Goal: Transaction & Acquisition: Purchase product/service

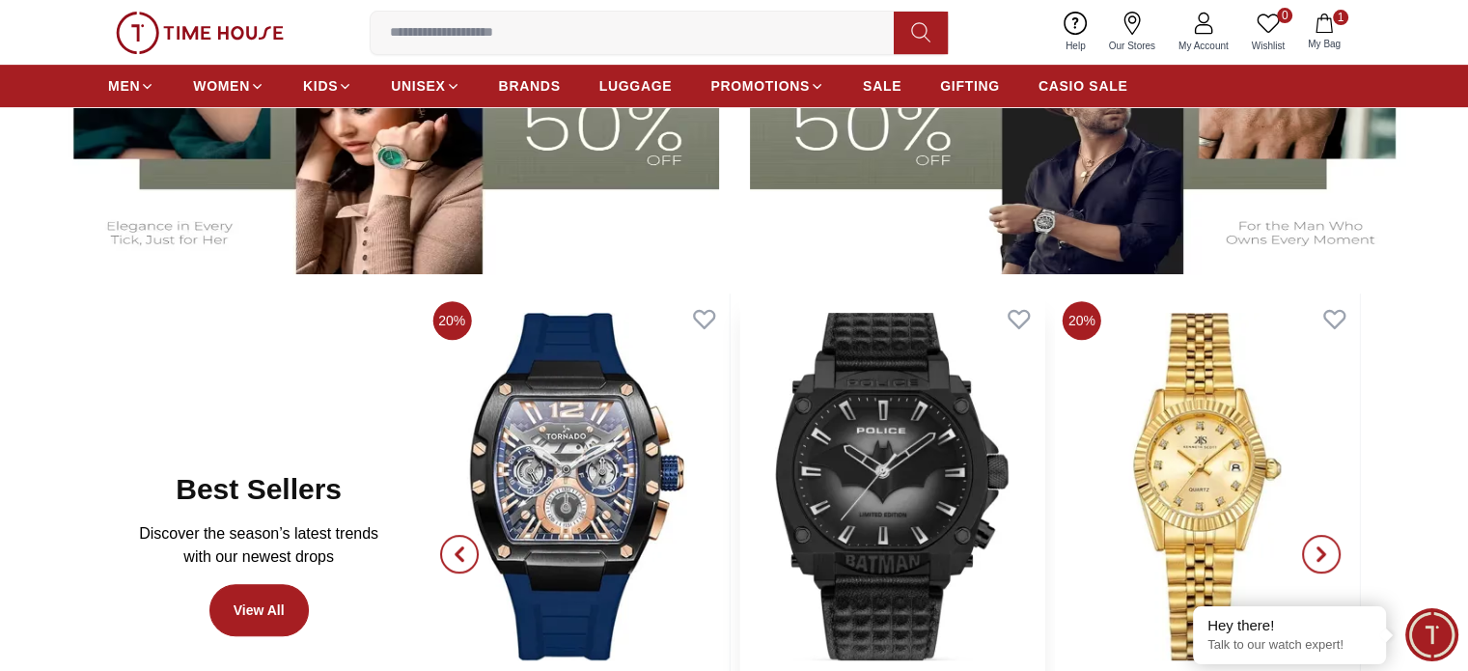
scroll to position [676, 0]
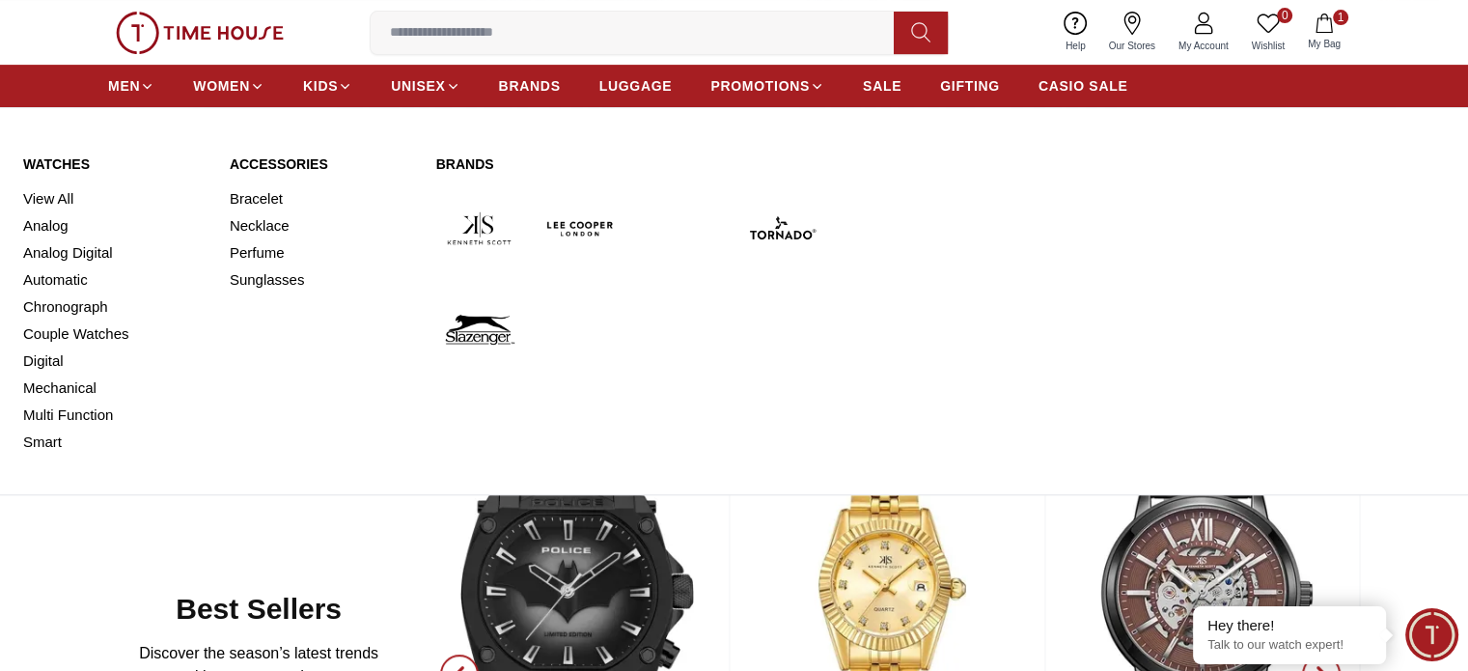
click at [73, 280] on link "Automatic" at bounding box center [114, 279] width 183 height 27
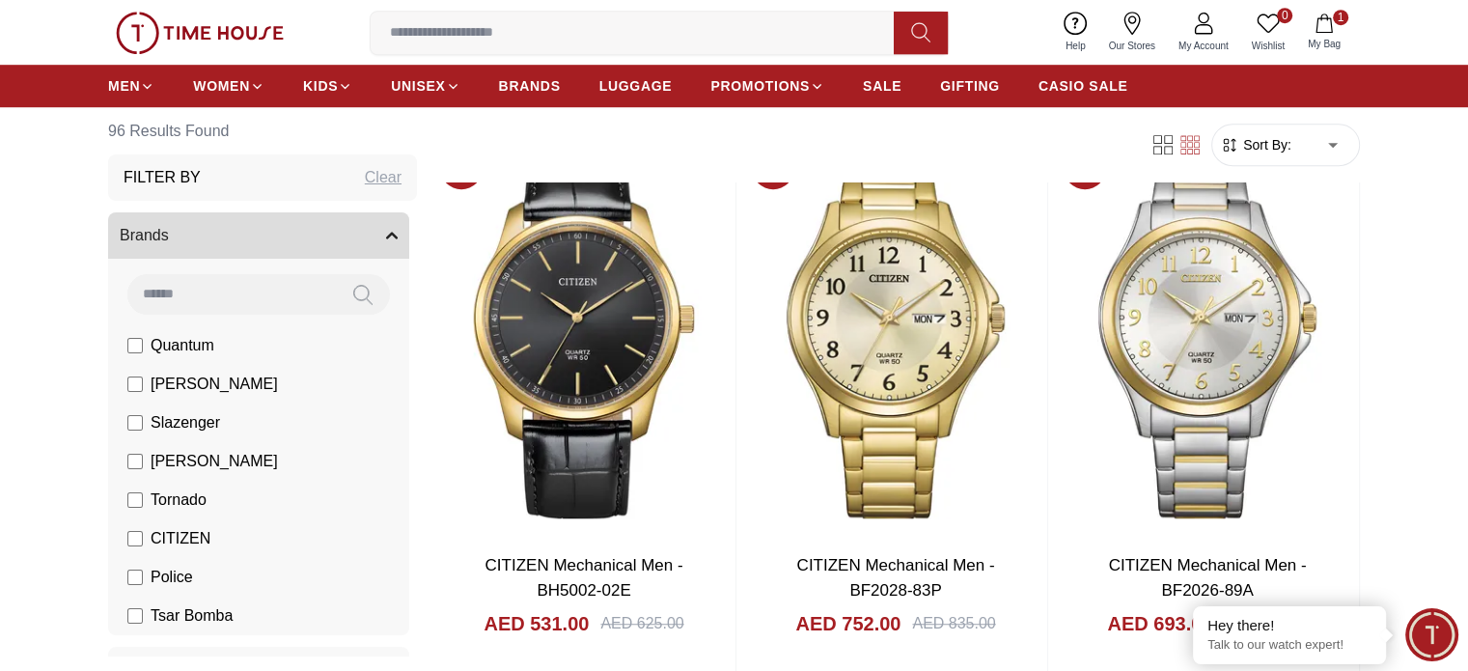
scroll to position [1641, 0]
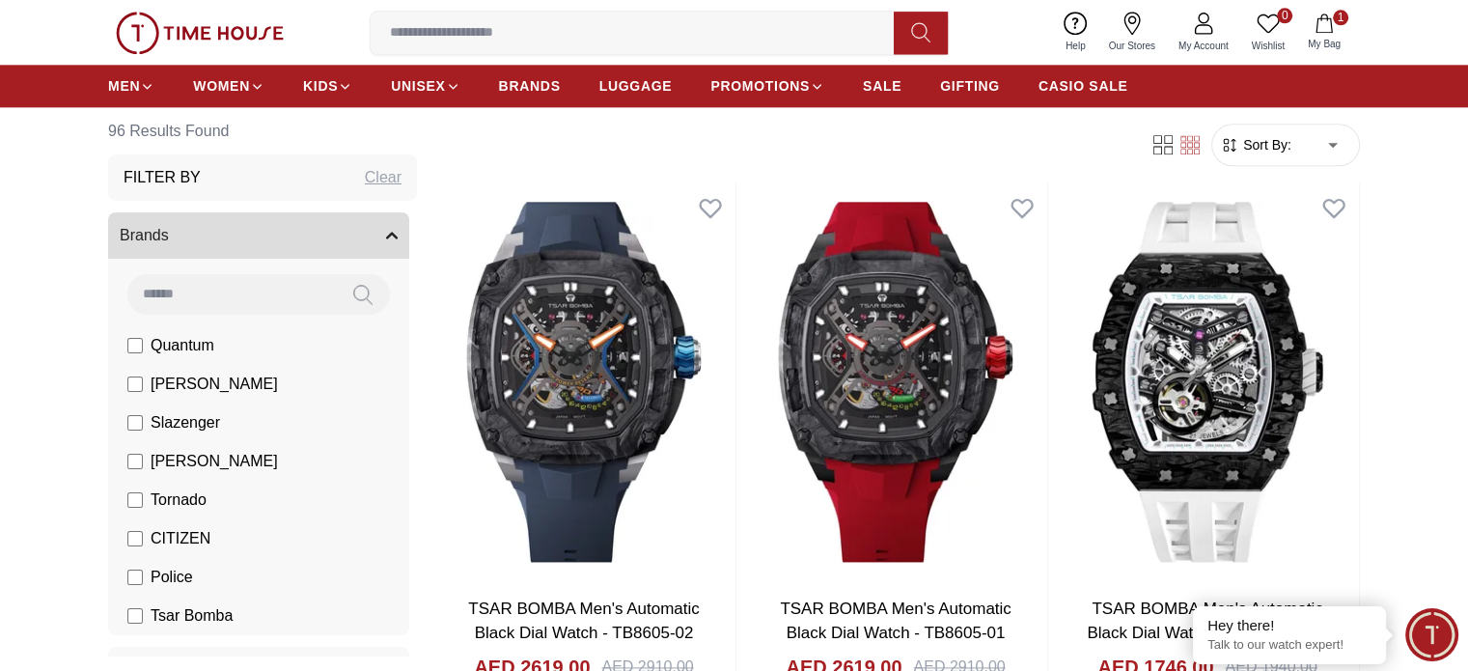
scroll to position [2606, 0]
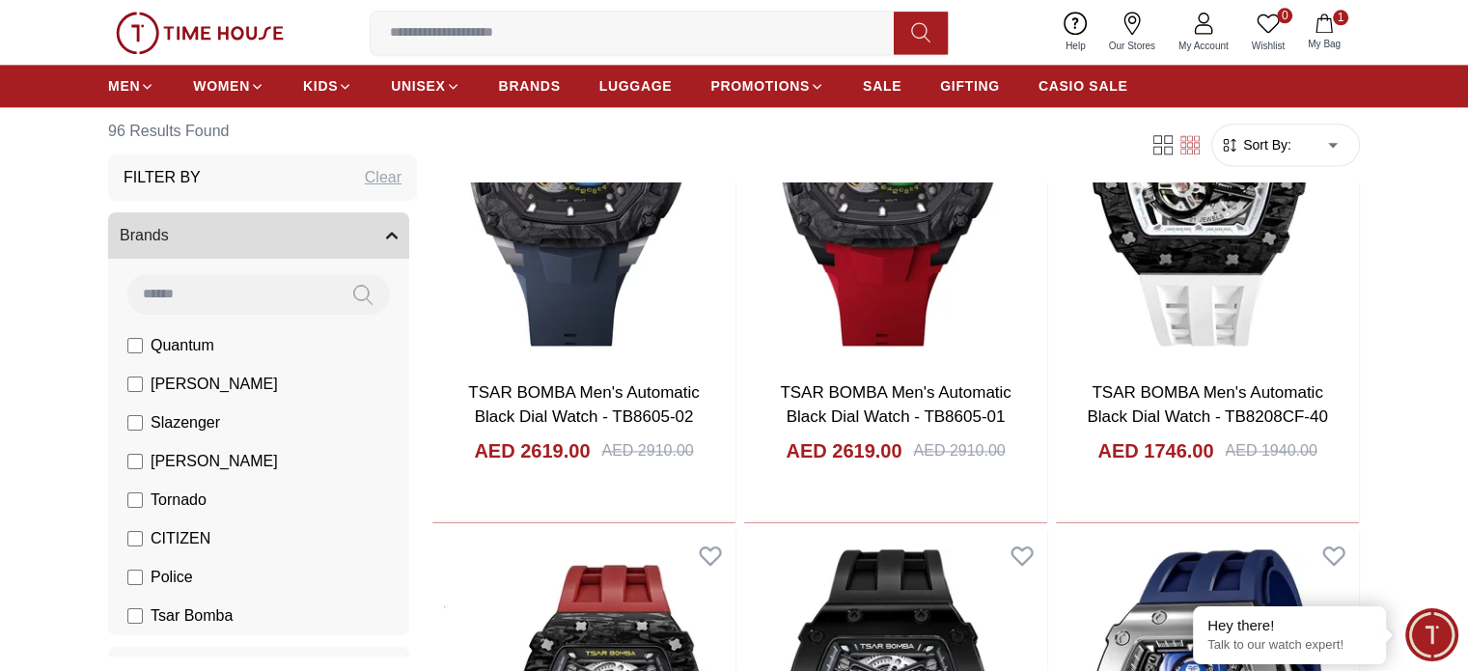
click at [1270, 135] on span "Sort By:" at bounding box center [1265, 144] width 52 height 19
click at [1274, 138] on span "Sort By:" at bounding box center [1265, 144] width 52 height 19
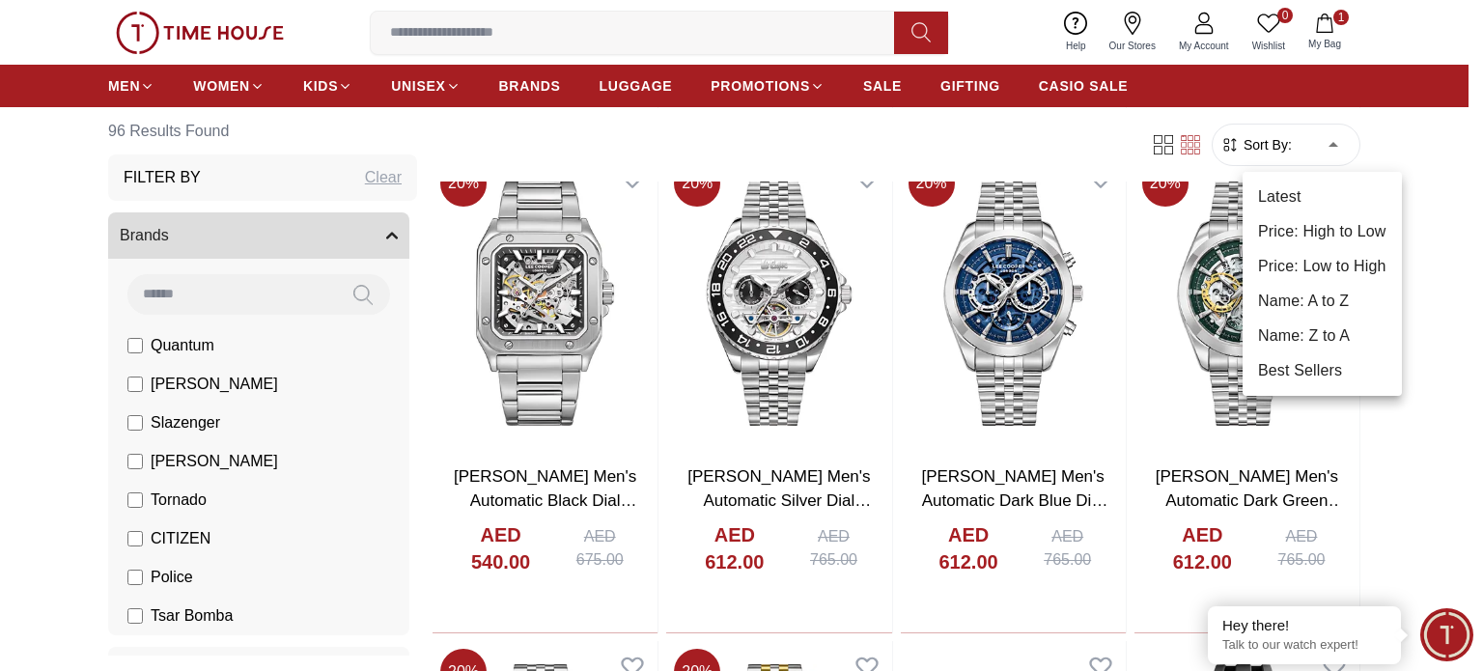
click at [1315, 268] on li "Price: Low to High" at bounding box center [1321, 266] width 159 height 35
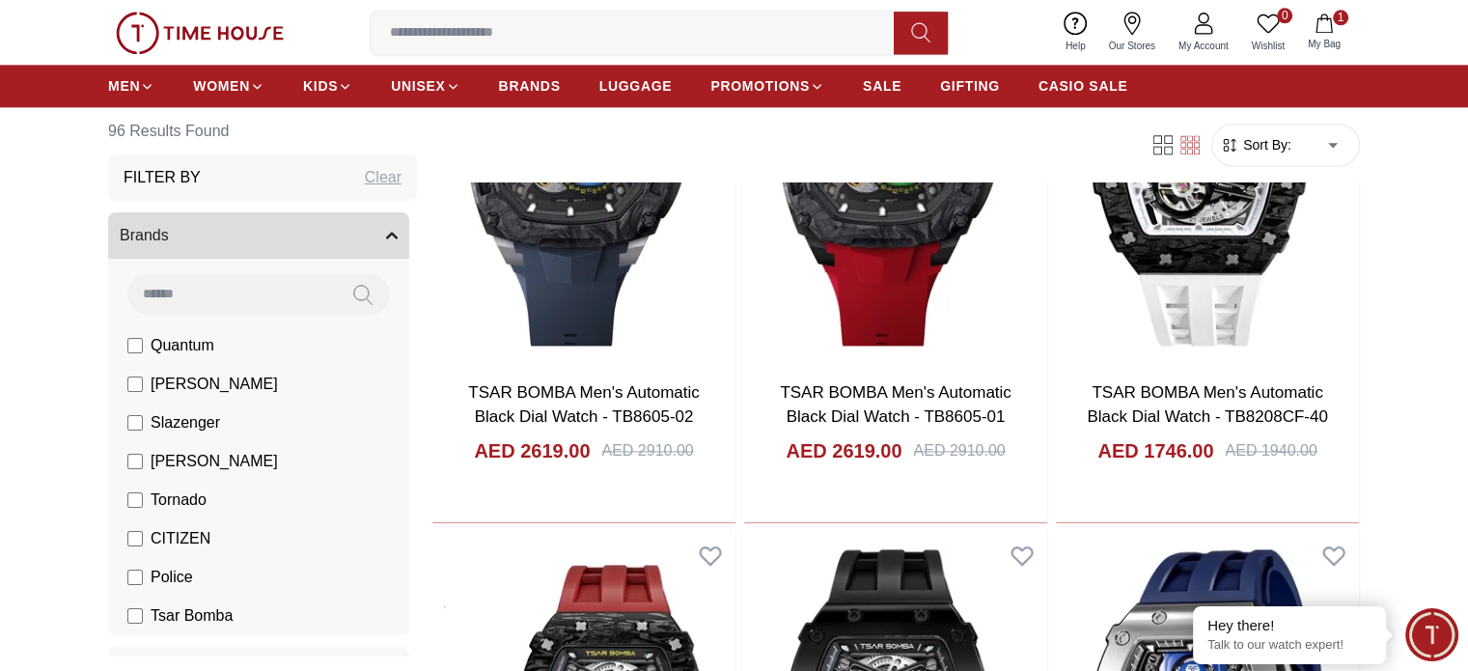
scroll to position [830, 0]
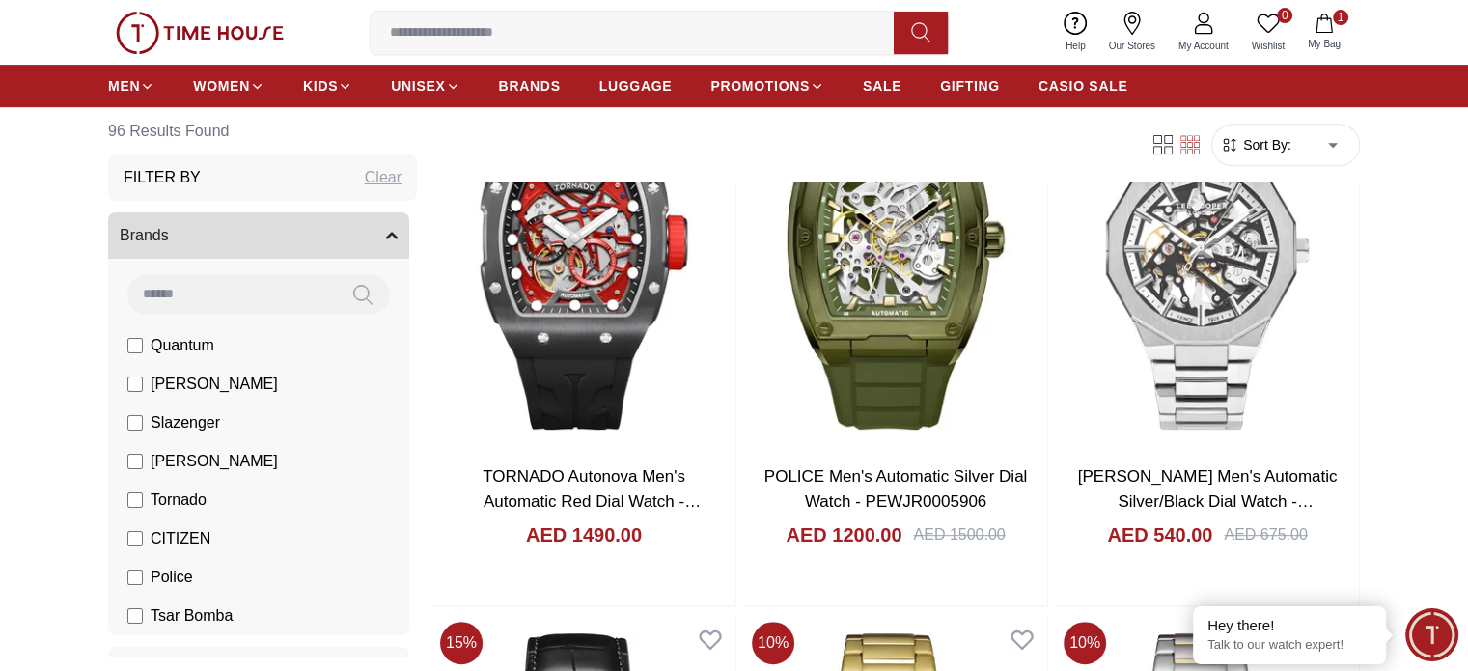
type input "*"
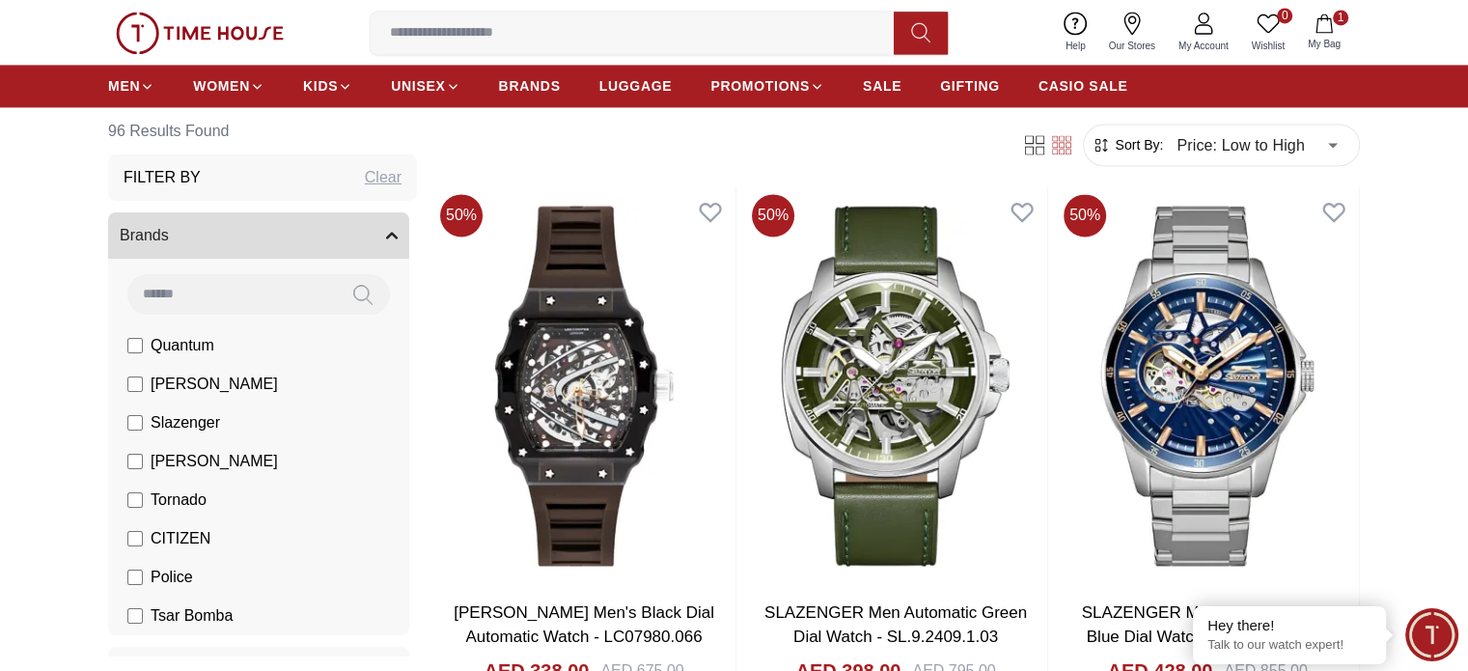
scroll to position [2896, 0]
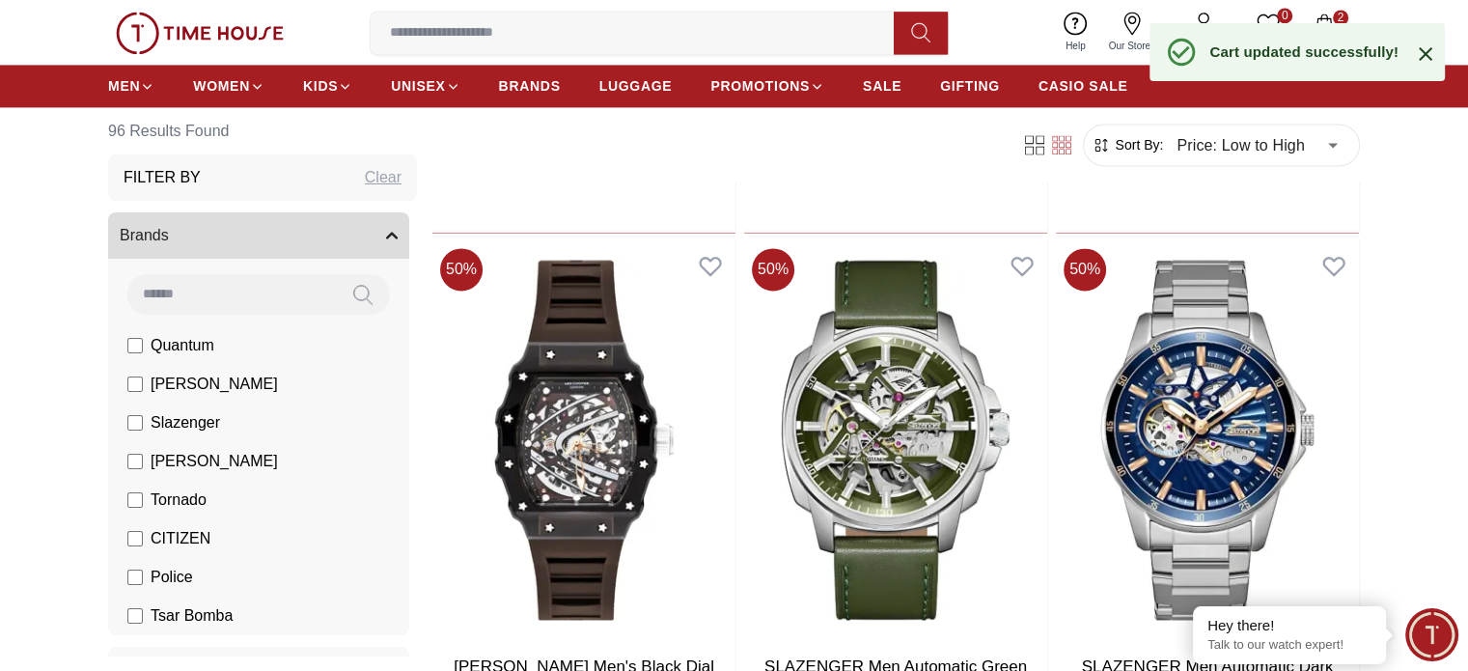
click at [1328, 27] on div "Cart updated successfully!" at bounding box center [1297, 52] width 295 height 58
click at [1428, 53] on icon at bounding box center [1425, 53] width 23 height 23
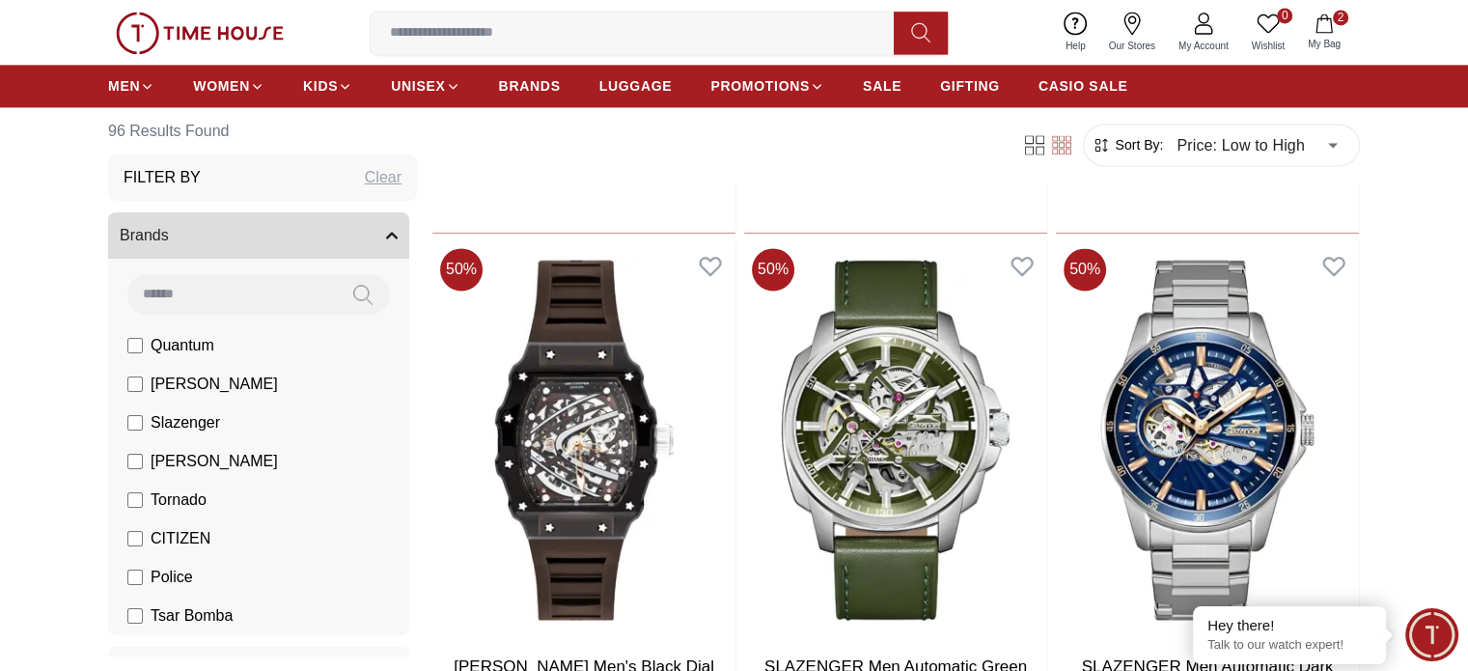
click at [1336, 30] on button "2 My Bag" at bounding box center [1324, 32] width 56 height 45
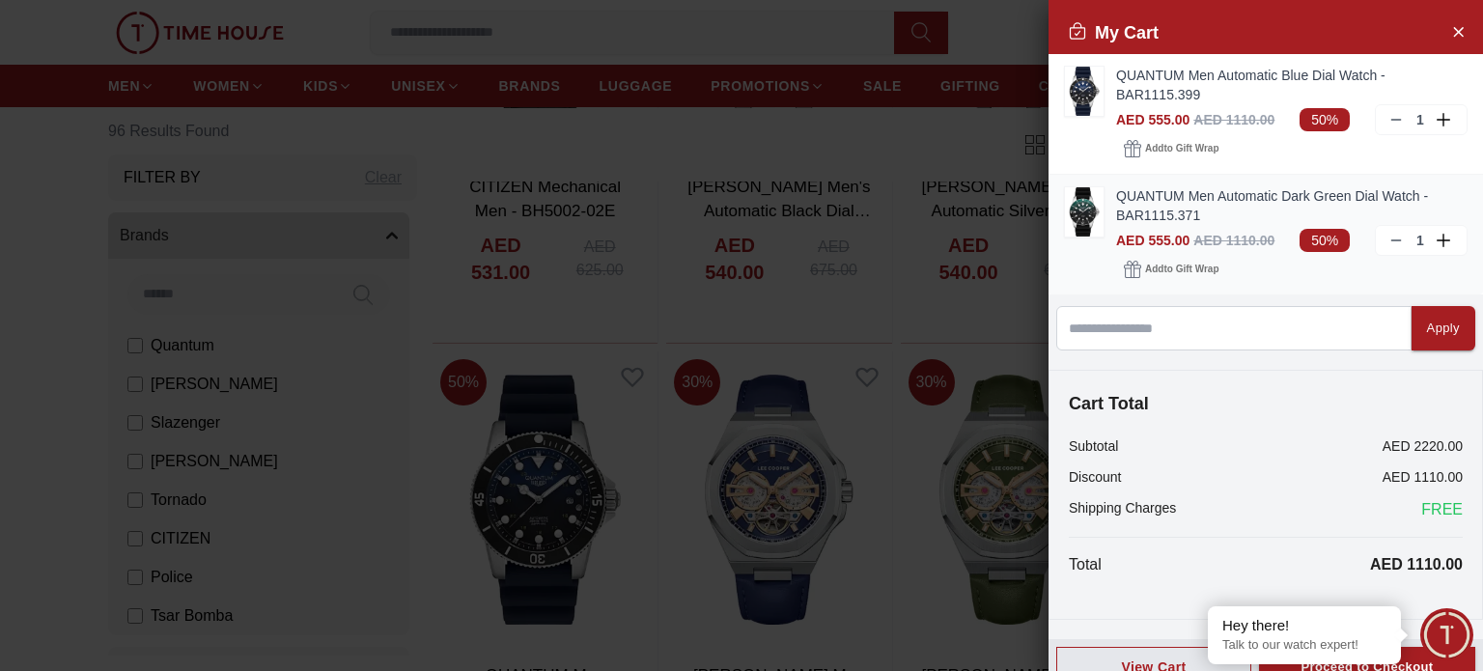
drag, startPoint x: 1421, startPoint y: 241, endPoint x: 1390, endPoint y: 250, distance: 32.1
click at [1397, 259] on div "QUANTUM Men Automatic Dark Green Dial Watch - BAR1115.371 AED 555.00 AED 1110.0…" at bounding box center [1291, 234] width 351 height 97
click at [1391, 240] on line at bounding box center [1395, 240] width 9 height 0
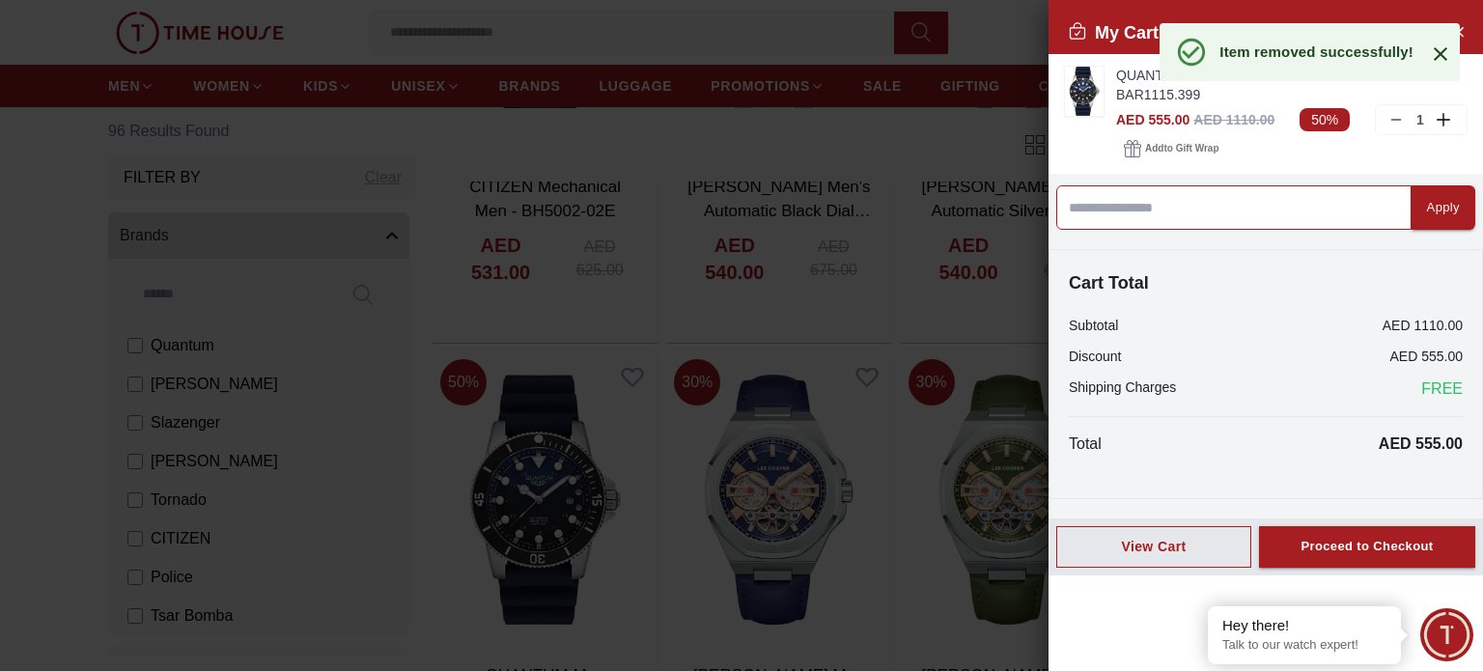
click at [1220, 202] on input at bounding box center [1233, 207] width 355 height 44
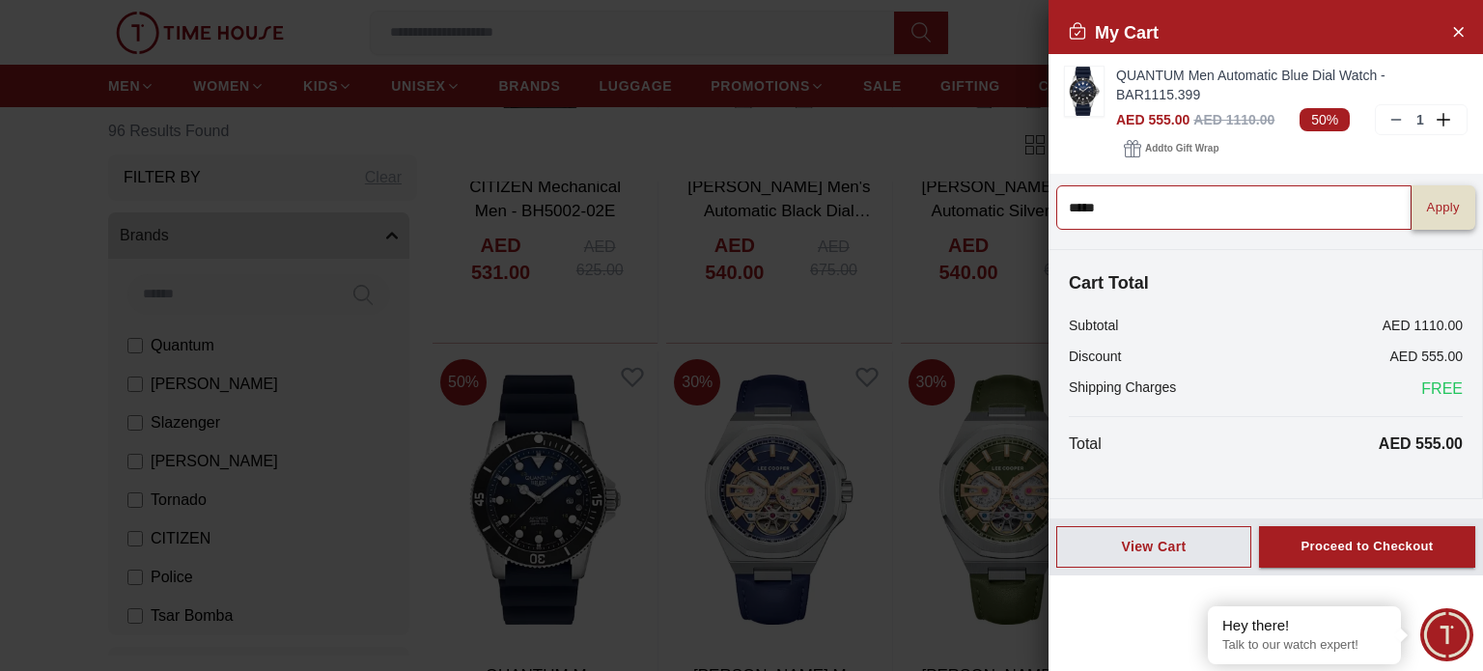
type input "*****"
click at [1431, 213] on div "Apply" at bounding box center [1443, 208] width 33 height 22
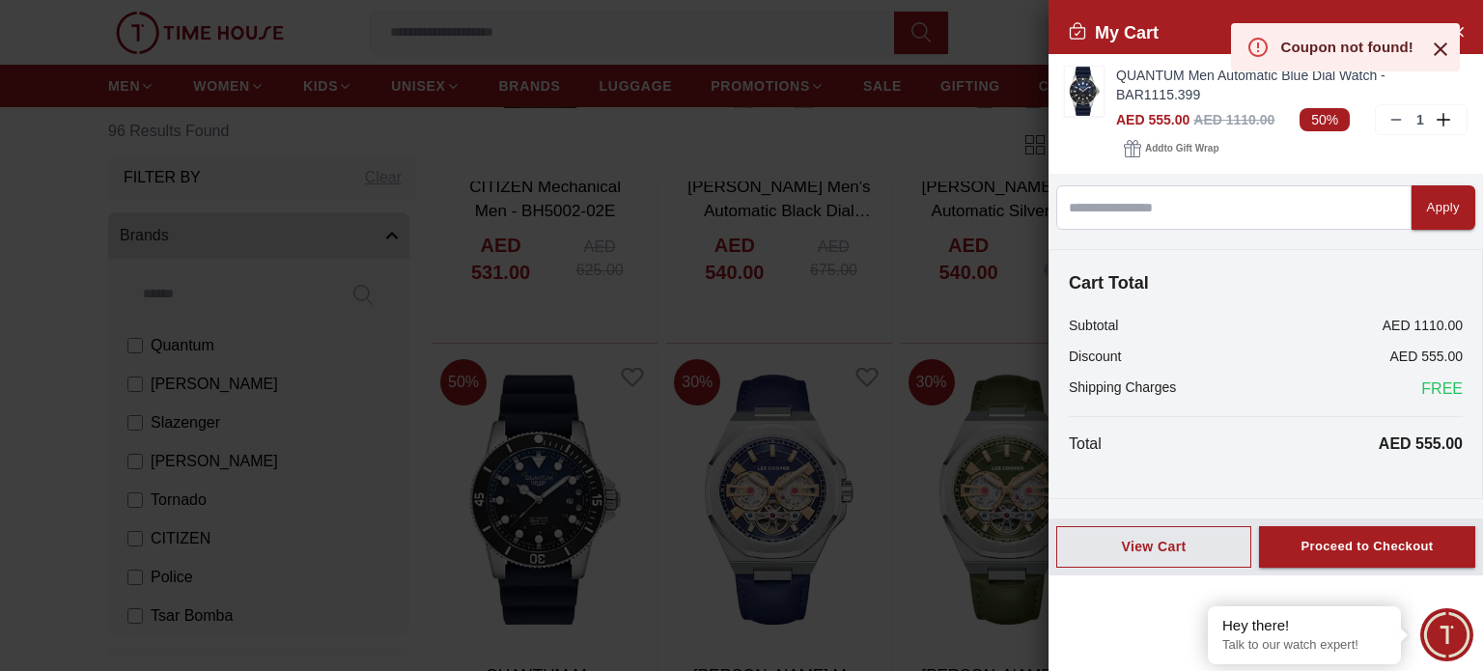
click at [1434, 45] on icon at bounding box center [1440, 49] width 23 height 23
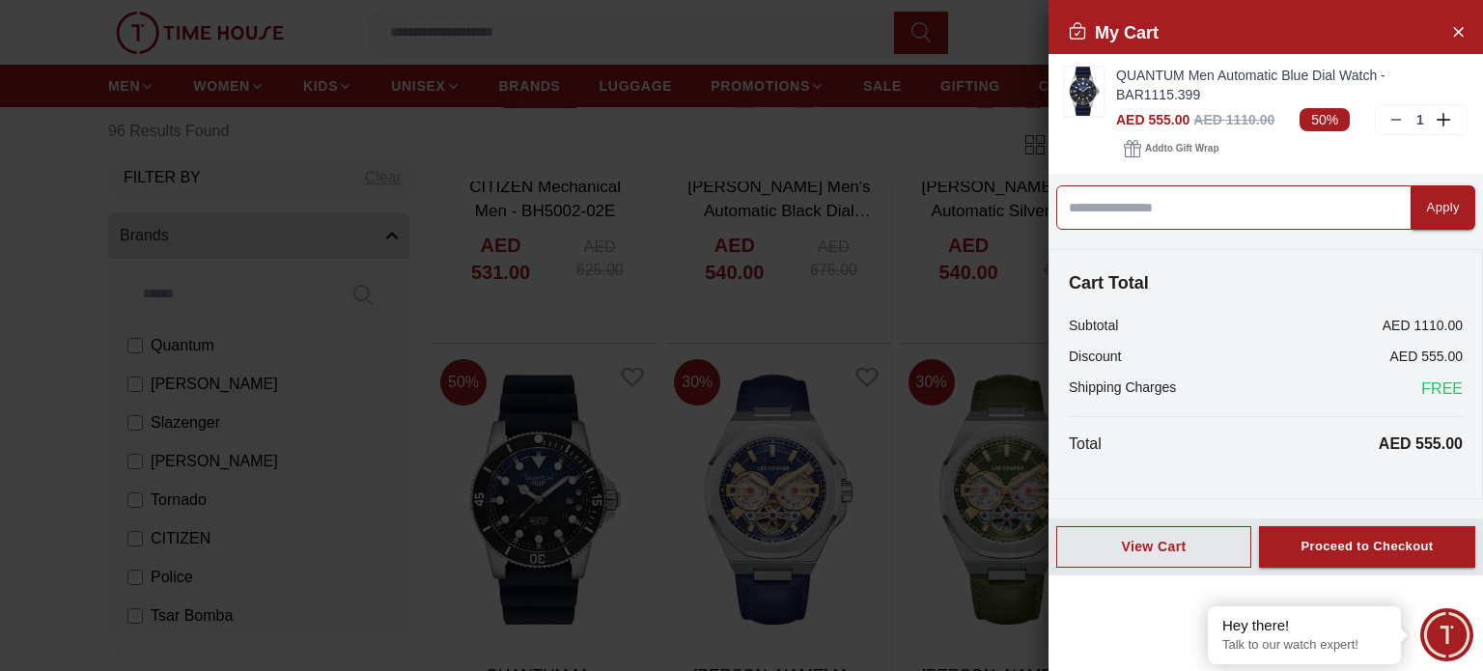
click at [1135, 194] on input at bounding box center [1233, 207] width 355 height 44
type input "*****"
click at [1411, 216] on button "Apply" at bounding box center [1443, 207] width 64 height 44
click at [1243, 203] on input at bounding box center [1233, 207] width 355 height 44
type input "*"
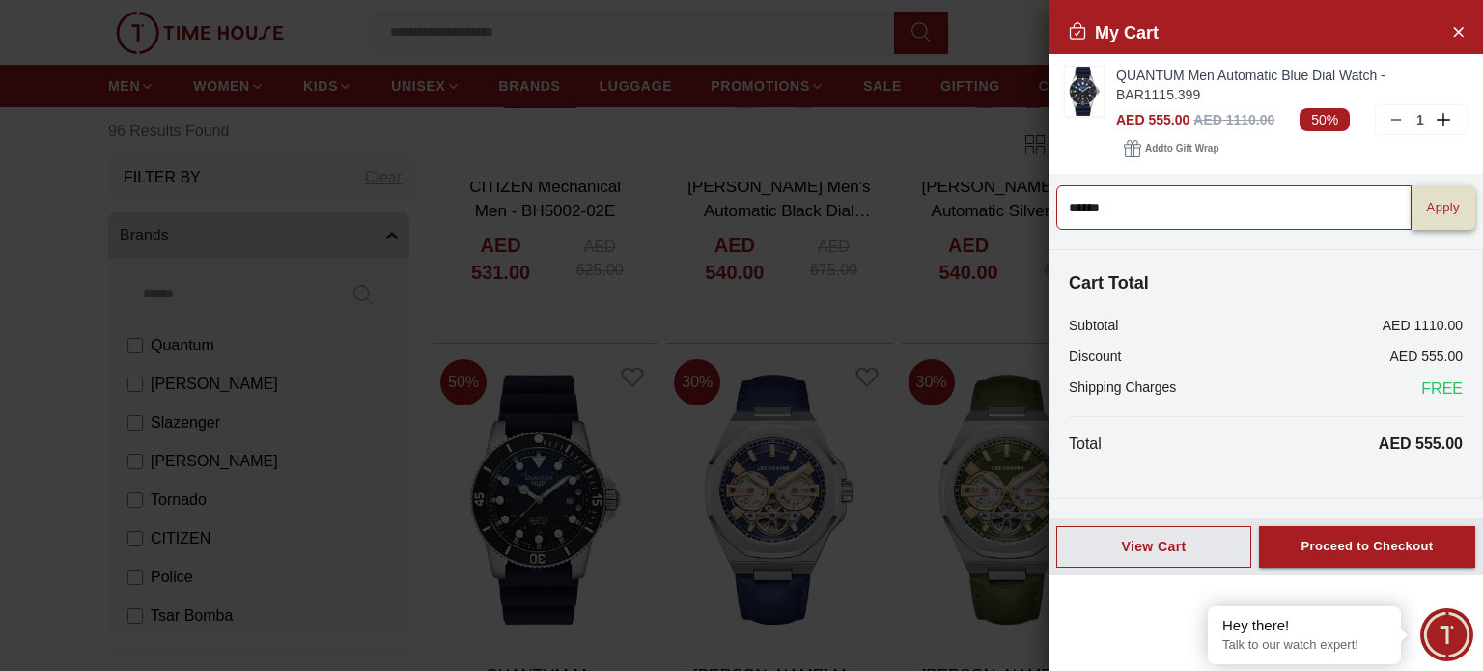
type input "******"
click at [1434, 221] on button "Apply" at bounding box center [1443, 207] width 64 height 44
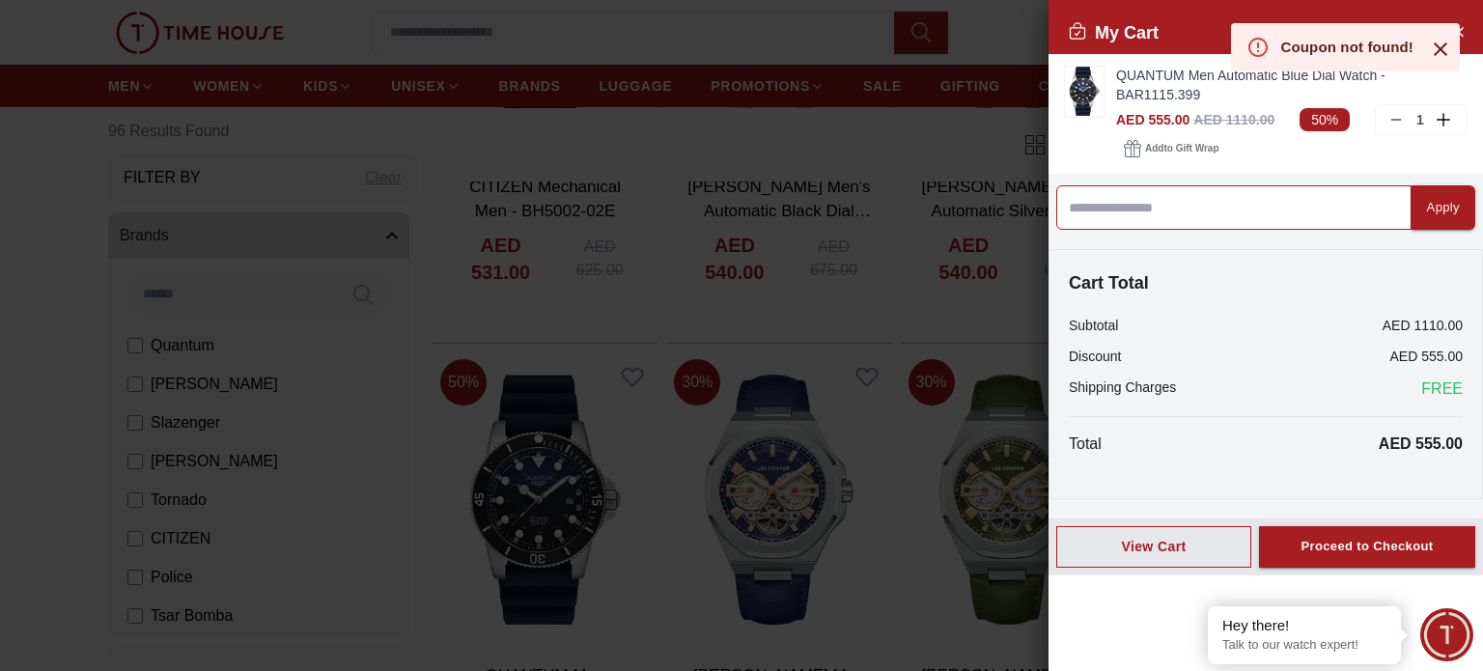
click at [1246, 206] on input at bounding box center [1233, 207] width 355 height 44
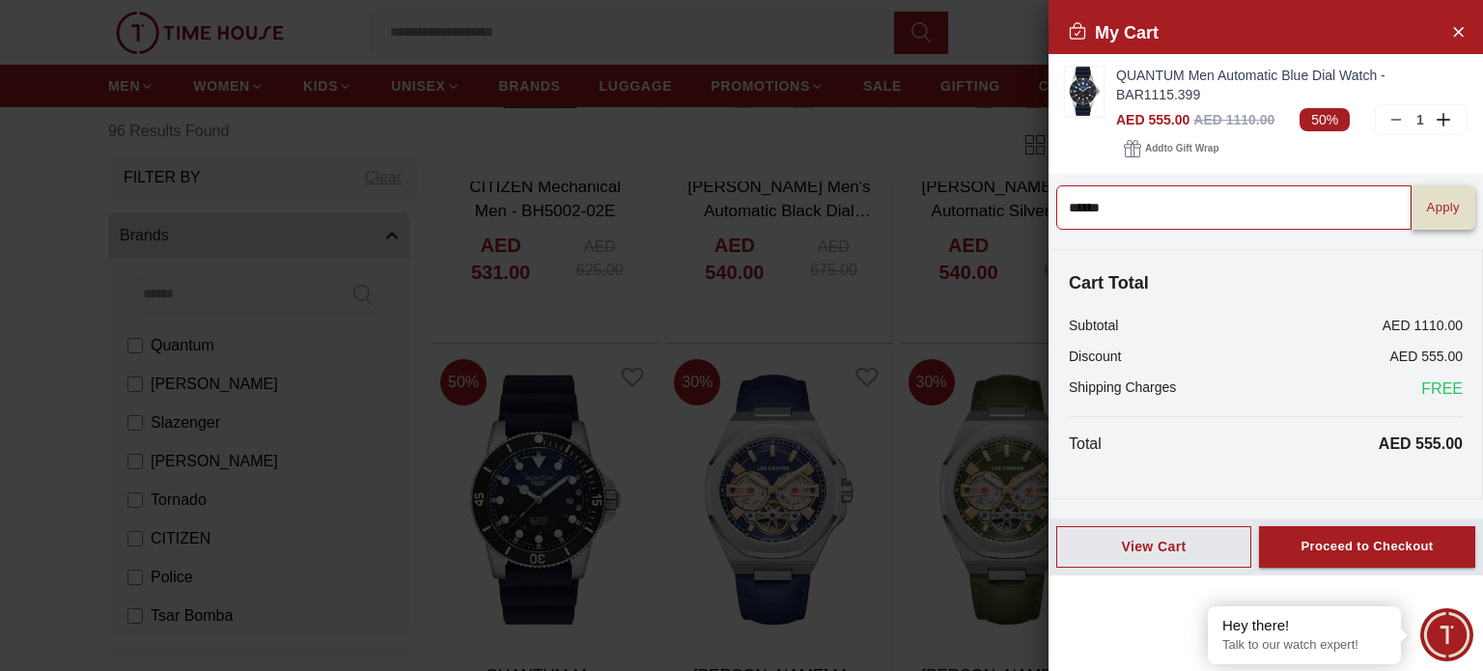
type input "******"
click at [1432, 220] on button "Apply" at bounding box center [1443, 207] width 64 height 44
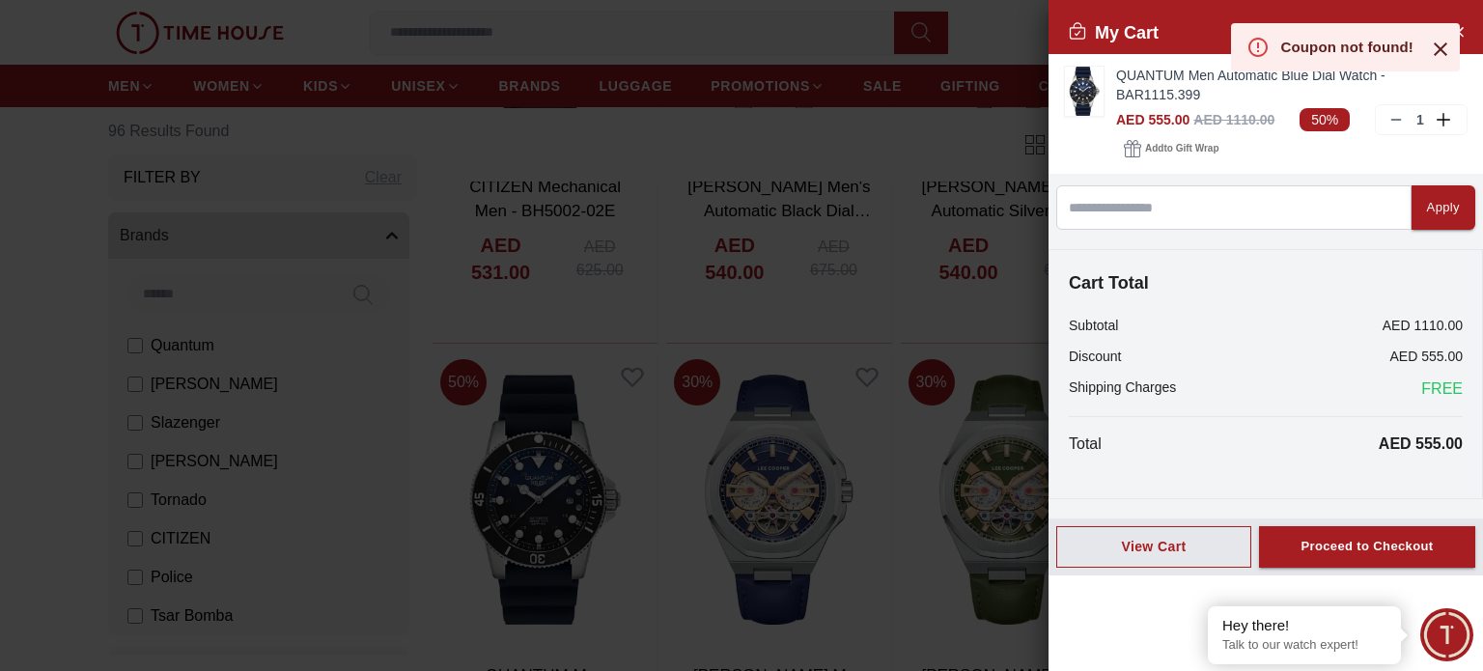
click at [1442, 52] on icon at bounding box center [1440, 49] width 14 height 14
click at [876, 407] on div at bounding box center [741, 335] width 1483 height 671
click at [1456, 32] on icon "Close Account" at bounding box center [1457, 31] width 15 height 24
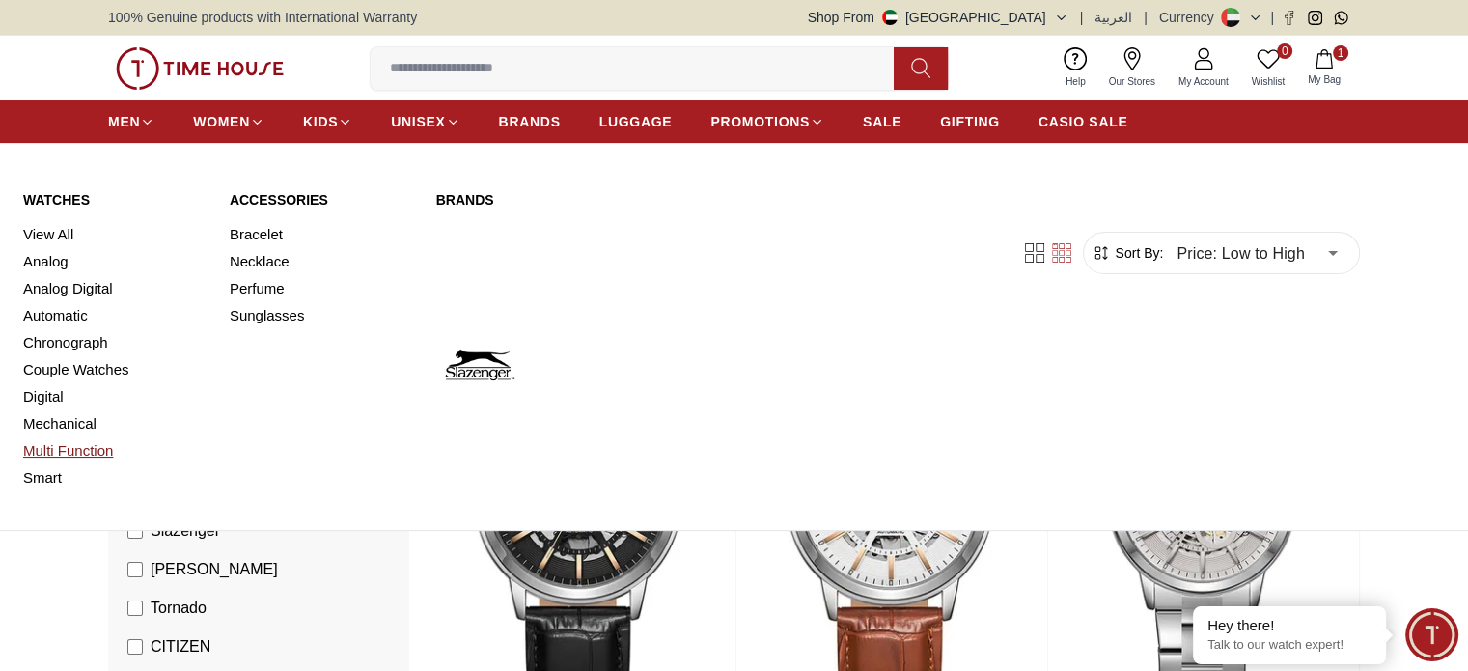
click at [86, 447] on link "Multi Function" at bounding box center [114, 450] width 183 height 27
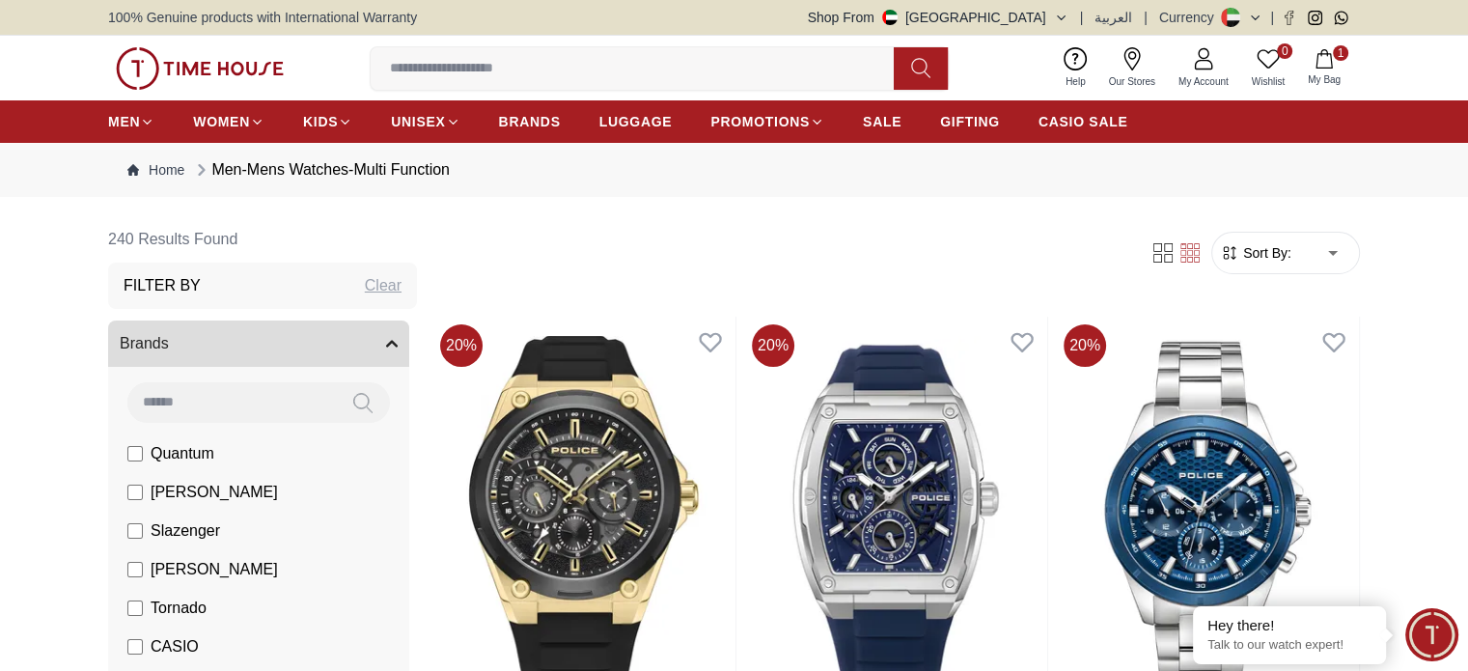
click at [1263, 258] on span "Sort By:" at bounding box center [1265, 252] width 52 height 19
click at [1284, 252] on span "Sort By:" at bounding box center [1265, 252] width 52 height 19
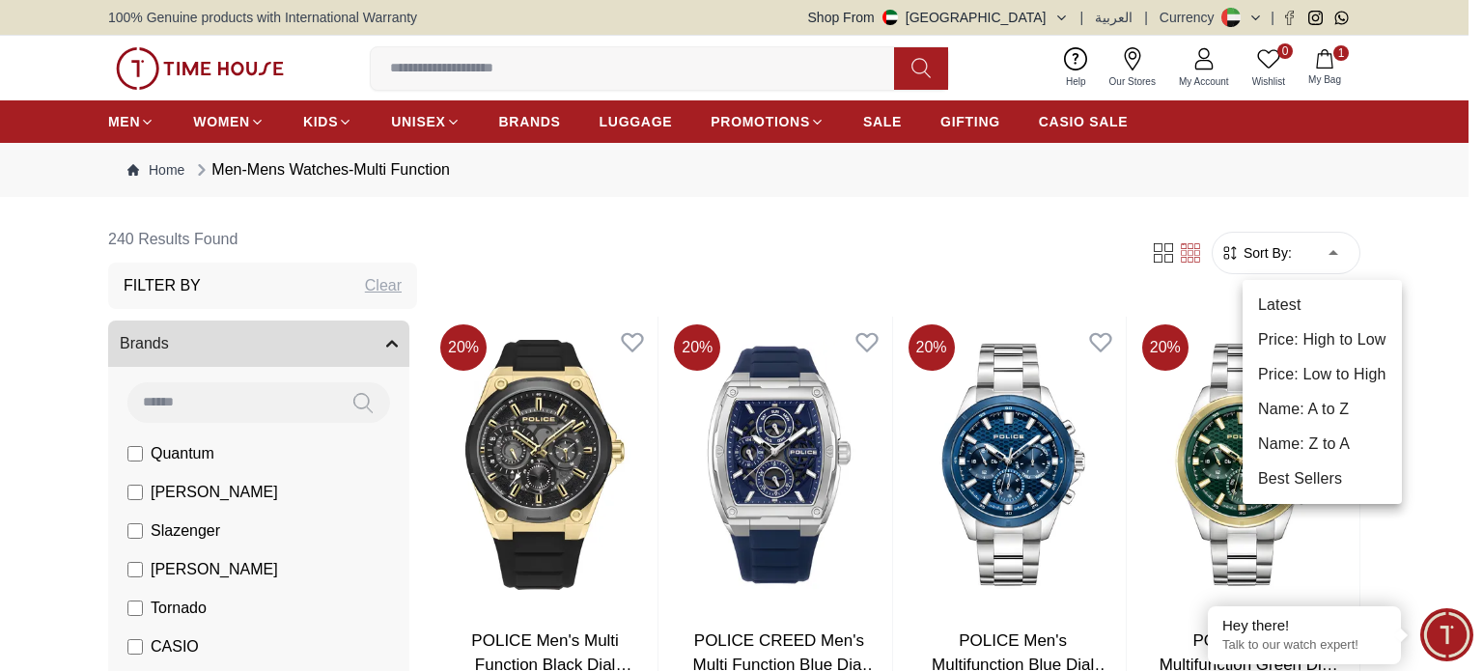
click at [1320, 370] on li "Price: Low to High" at bounding box center [1321, 374] width 159 height 35
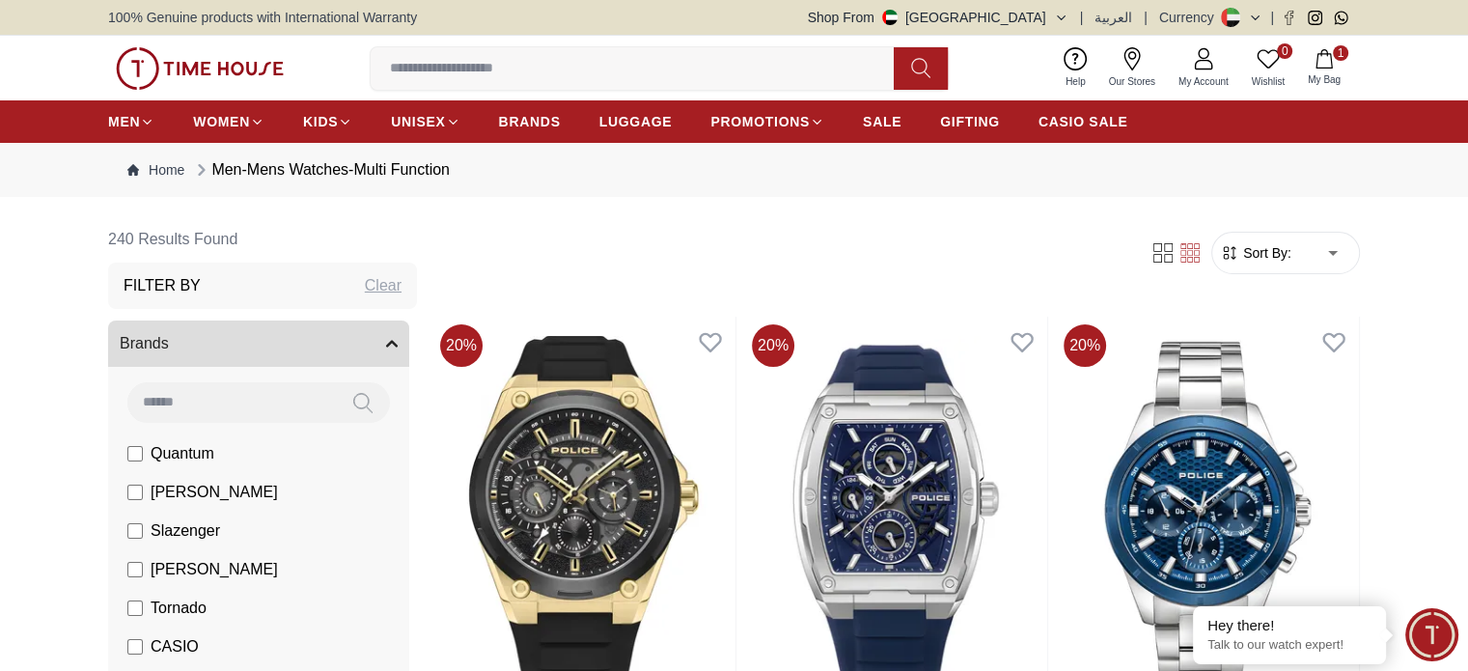
type input "*"
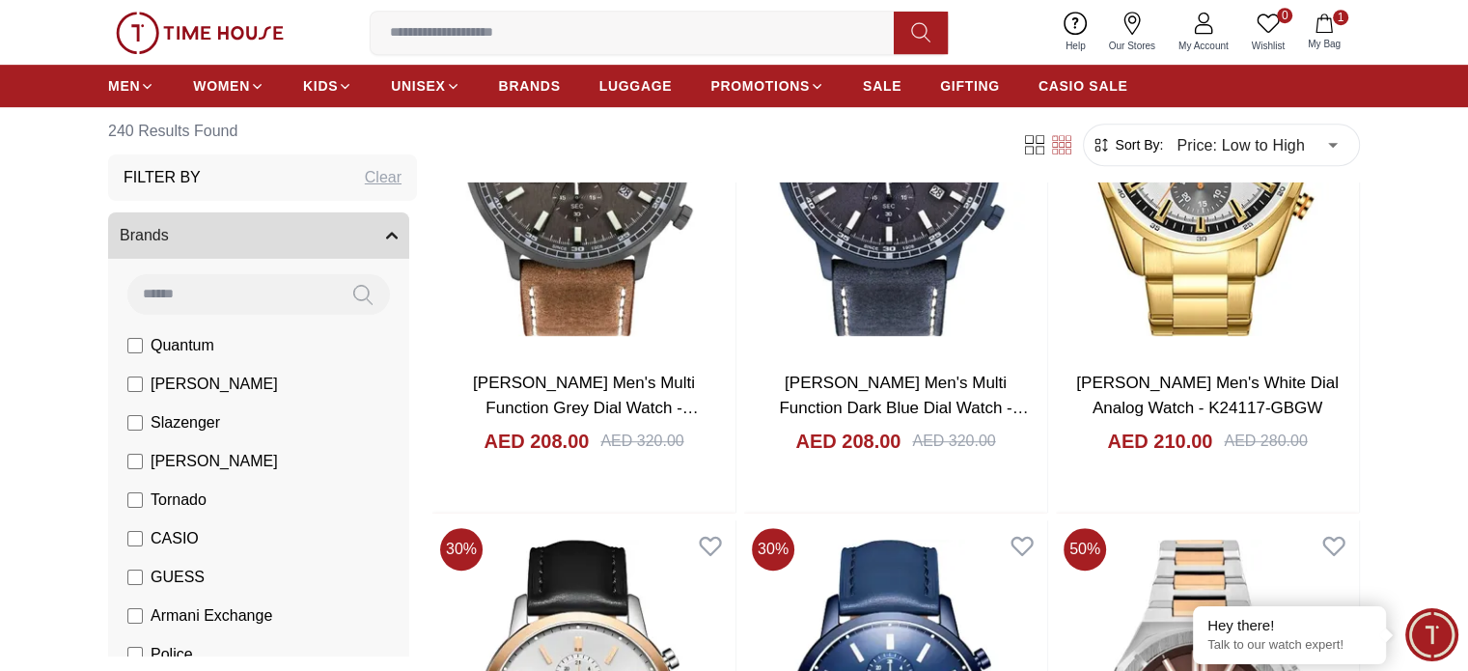
scroll to position [8398, 0]
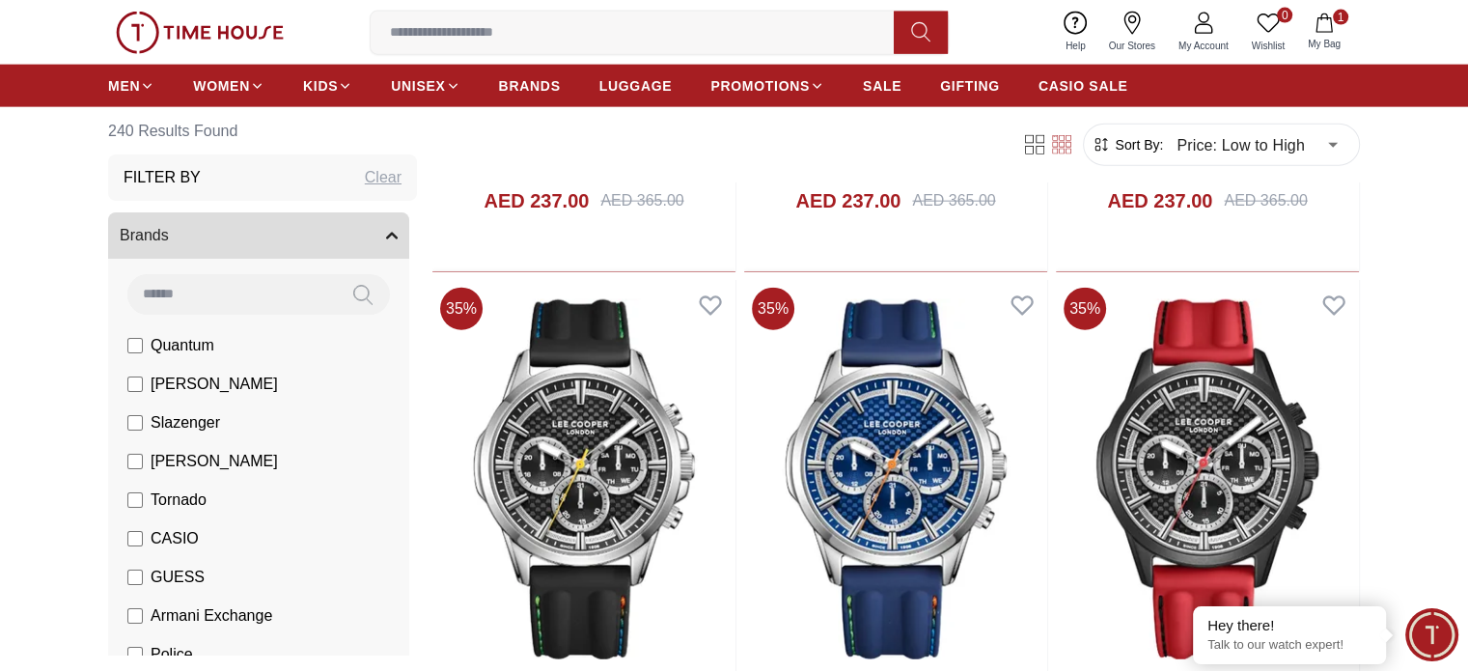
scroll to position [11873, 0]
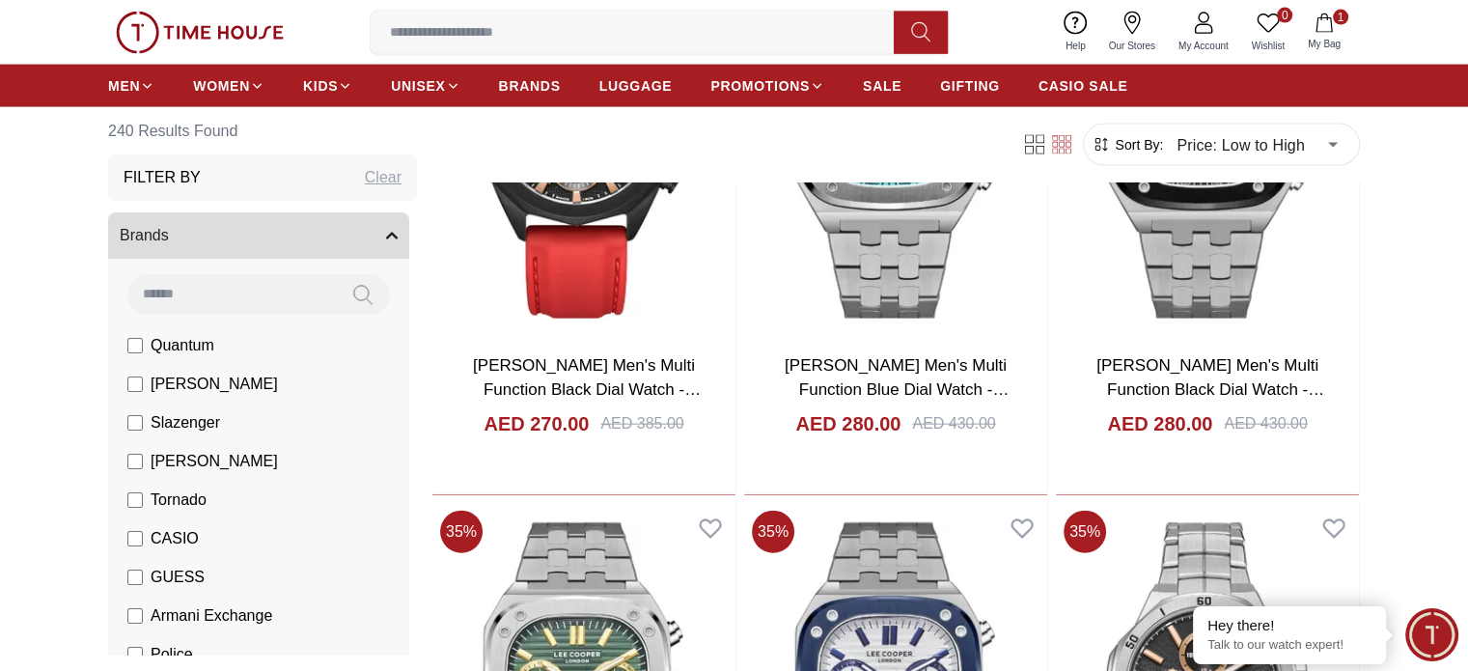
scroll to position [19045, 0]
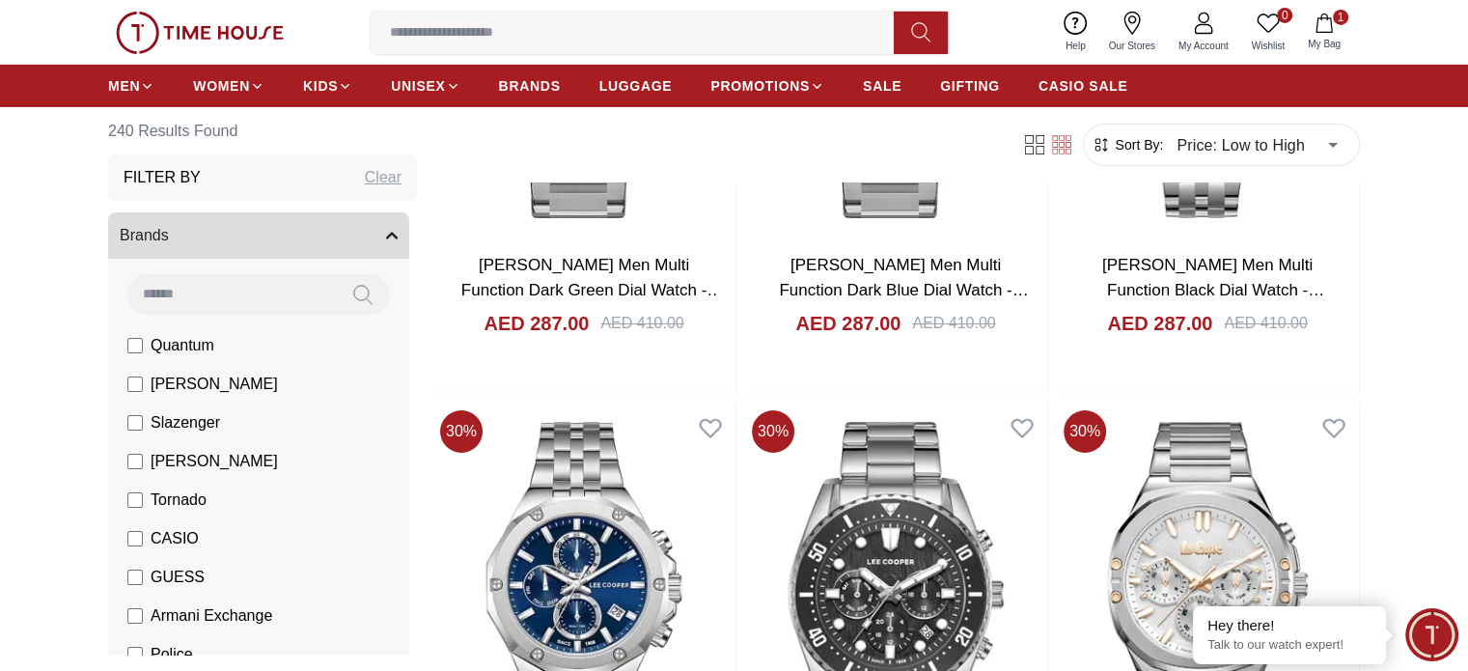
scroll to position [21484, 0]
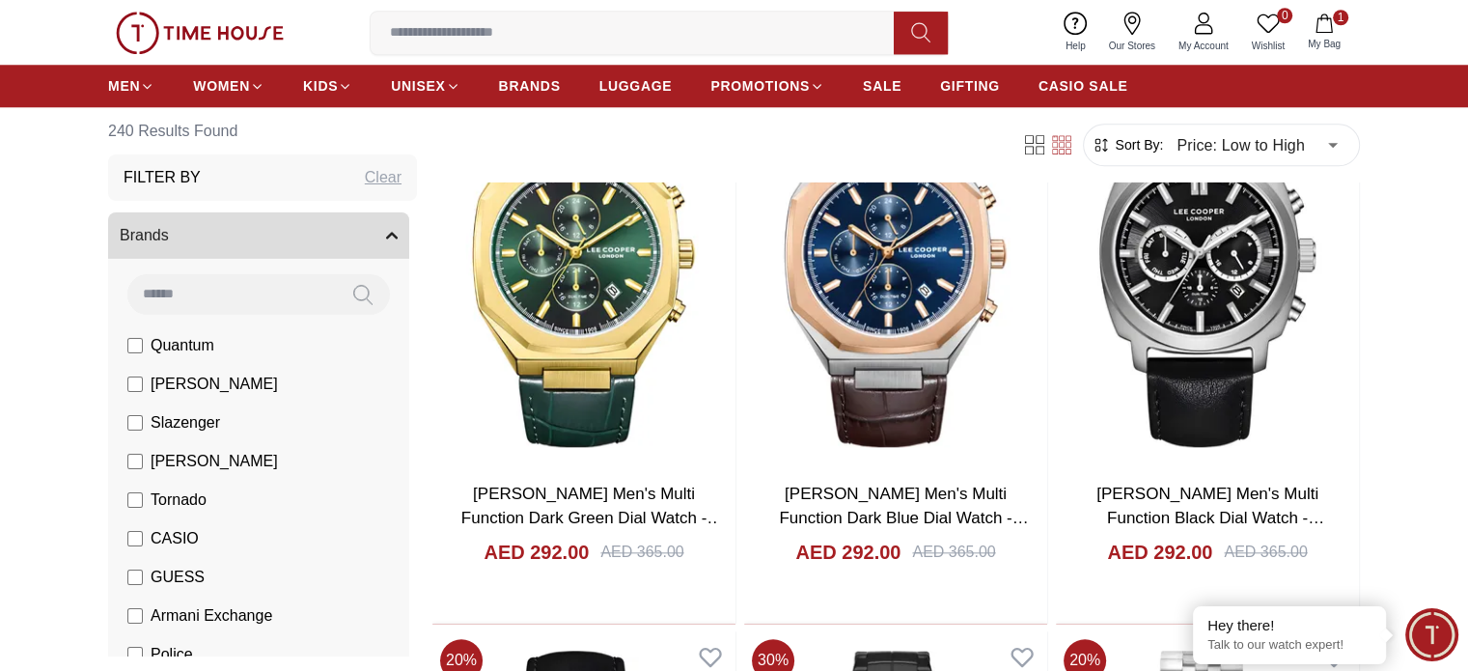
scroll to position [24450, 0]
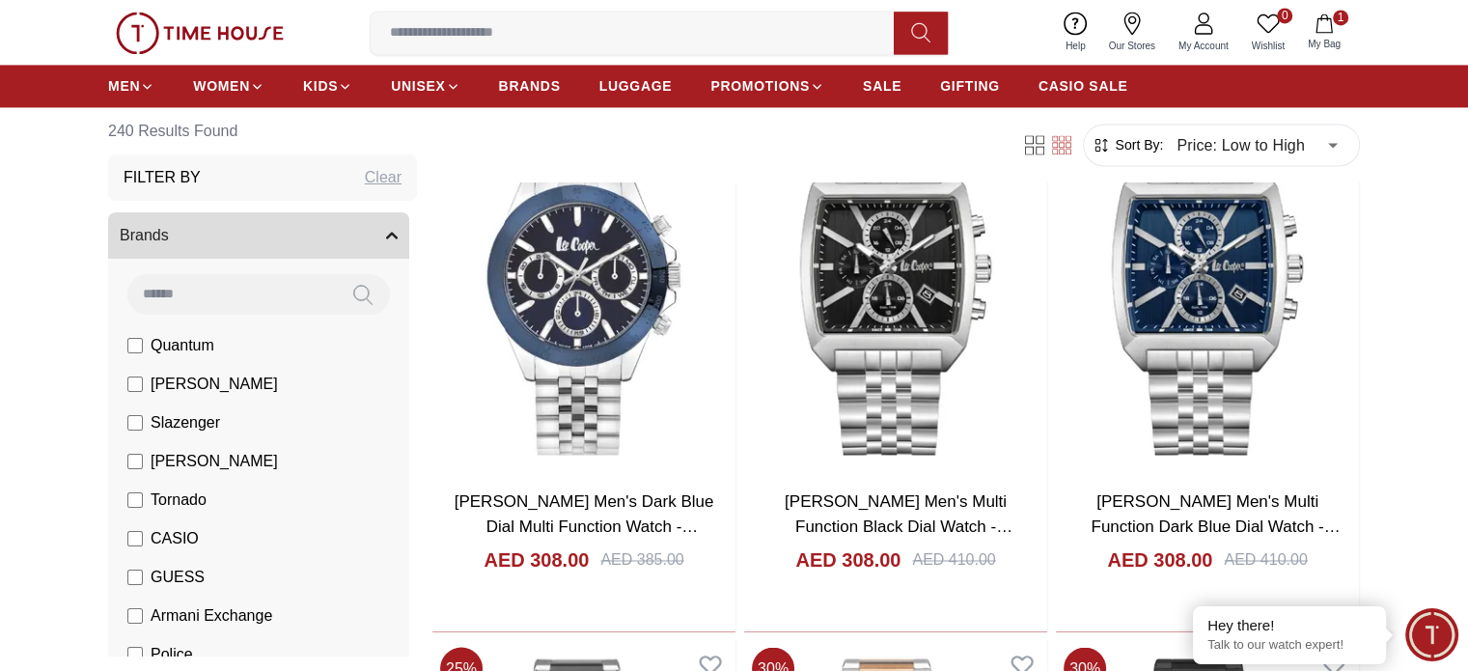
scroll to position [25126, 0]
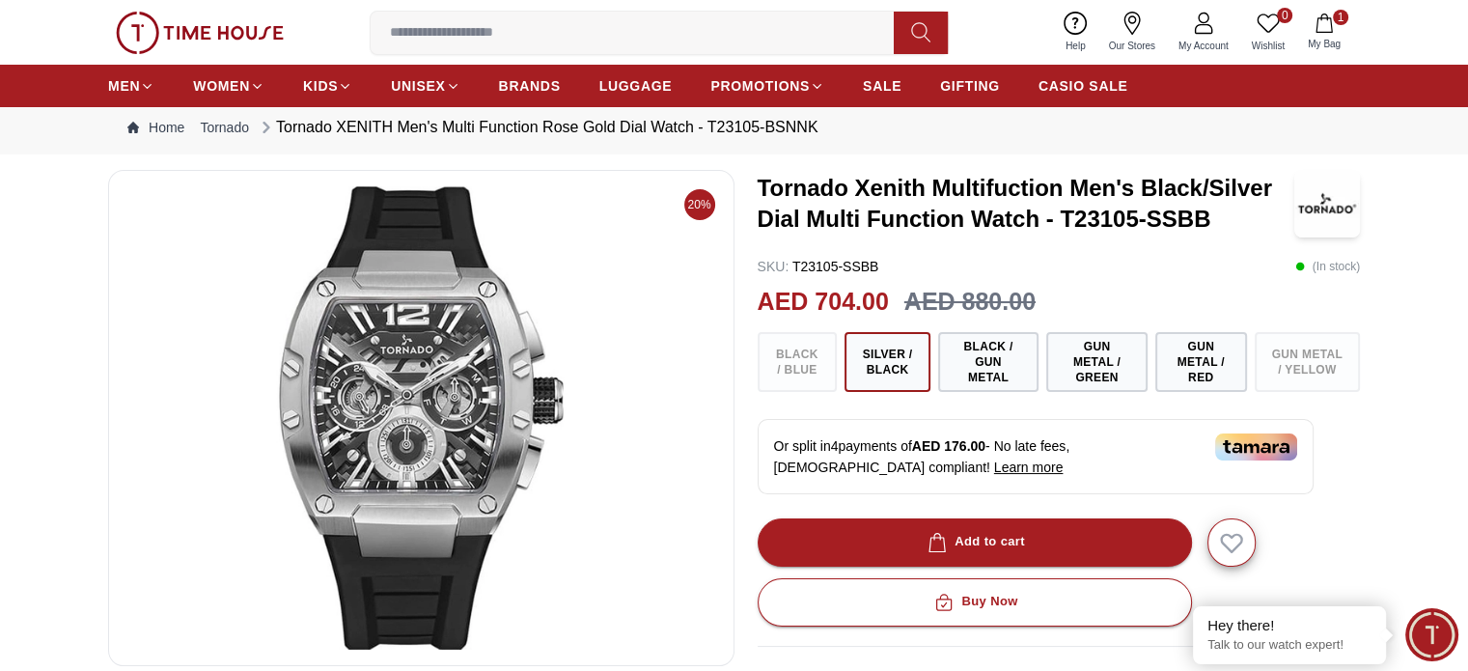
scroll to position [97, 0]
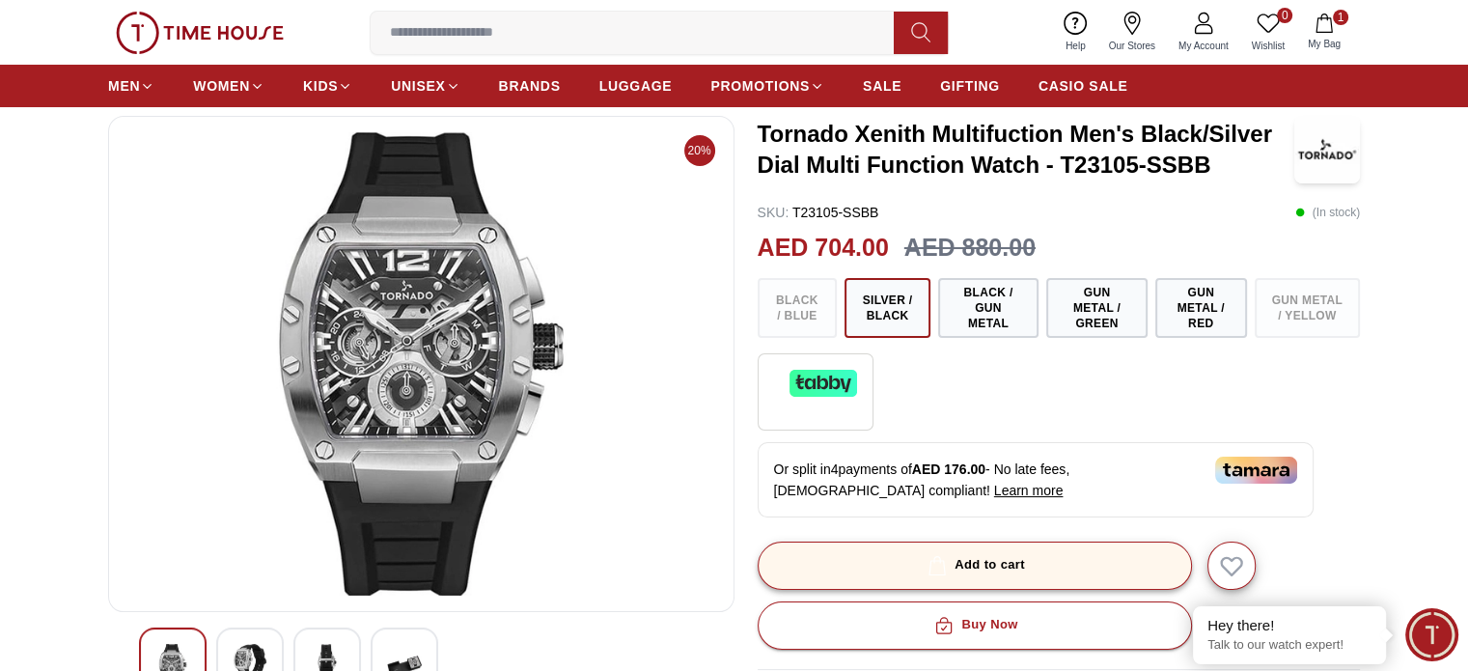
click at [1008, 559] on div "Add to cart" at bounding box center [974, 565] width 101 height 22
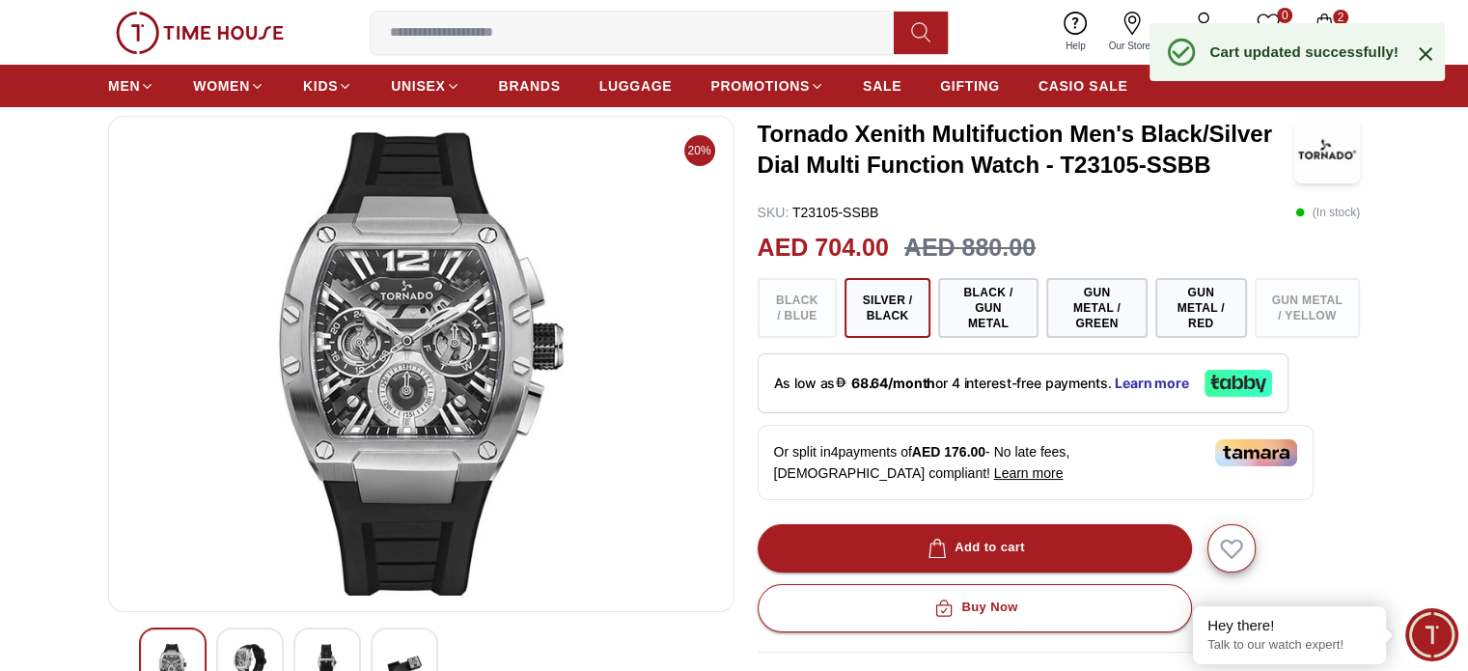
click at [1323, 14] on icon "button" at bounding box center [1324, 23] width 16 height 19
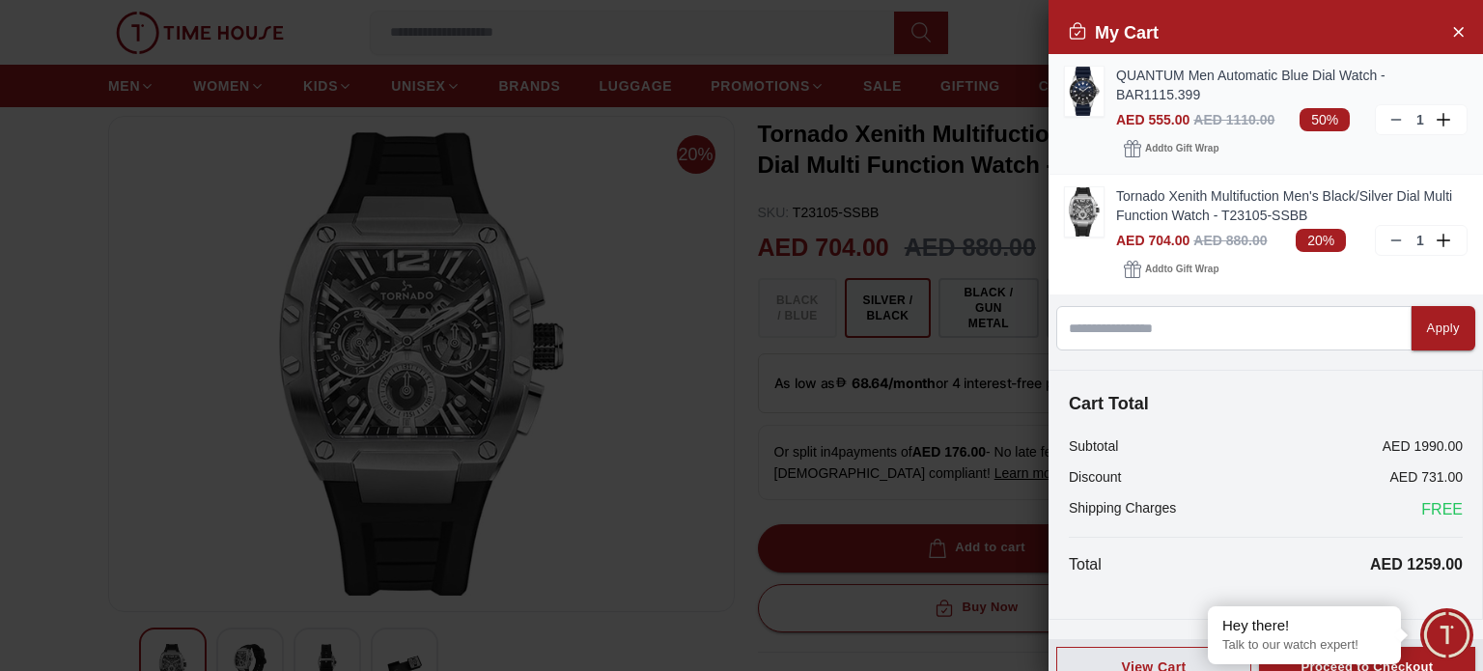
click at [1388, 112] on icon at bounding box center [1395, 119] width 15 height 15
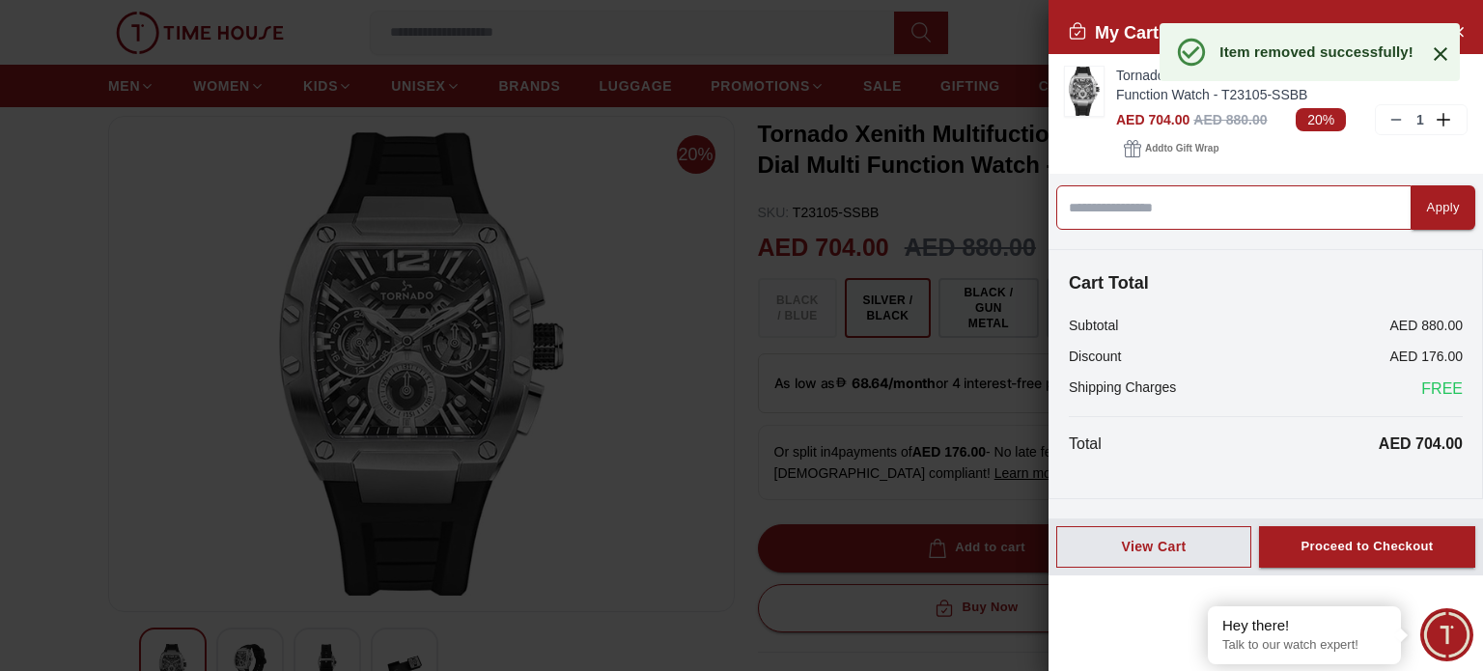
click at [1210, 211] on input at bounding box center [1233, 207] width 355 height 44
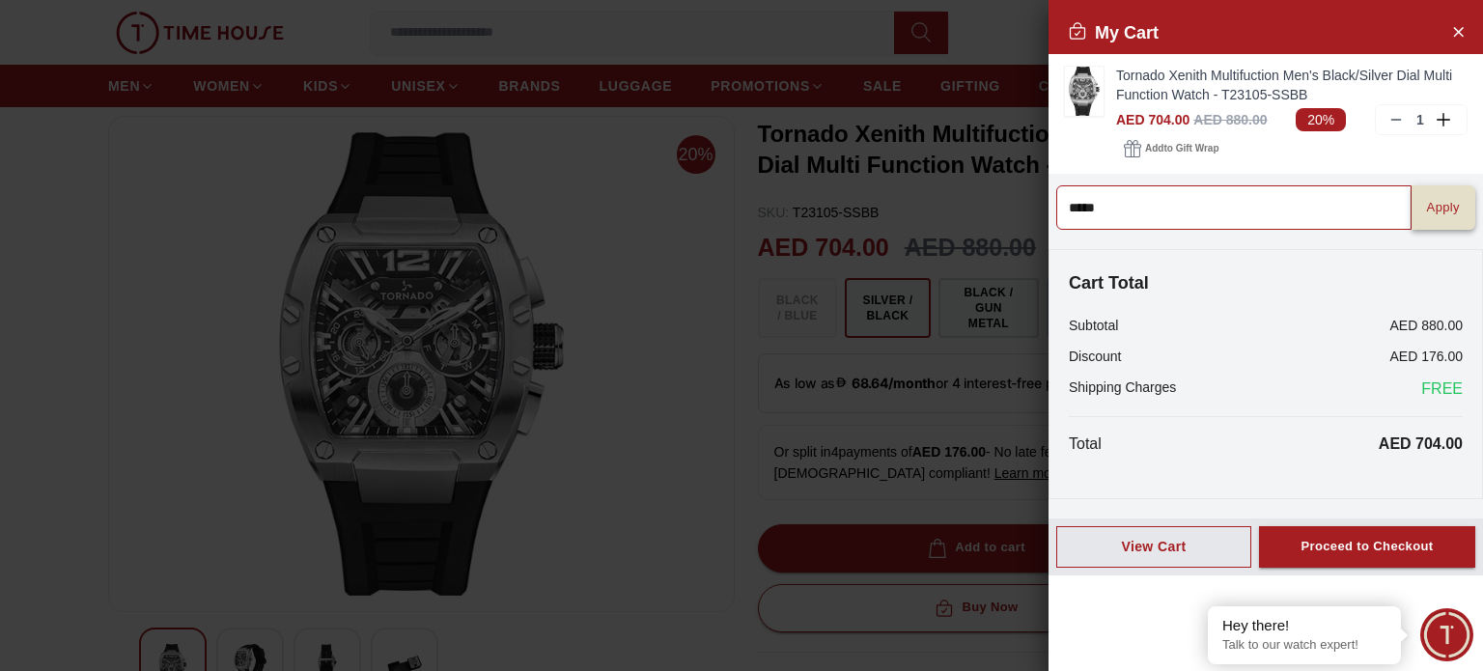
type input "*****"
click at [1431, 203] on div "Apply" at bounding box center [1443, 208] width 33 height 22
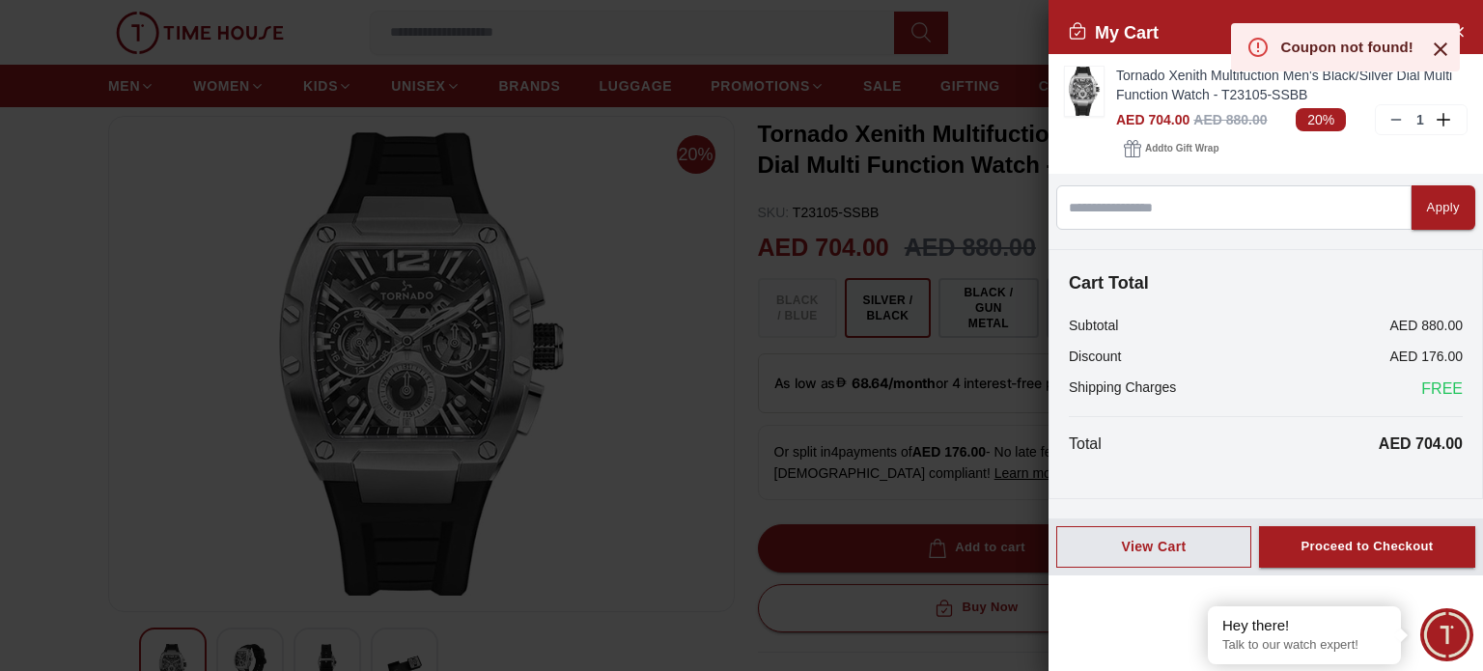
click at [1444, 49] on icon at bounding box center [1440, 49] width 23 height 23
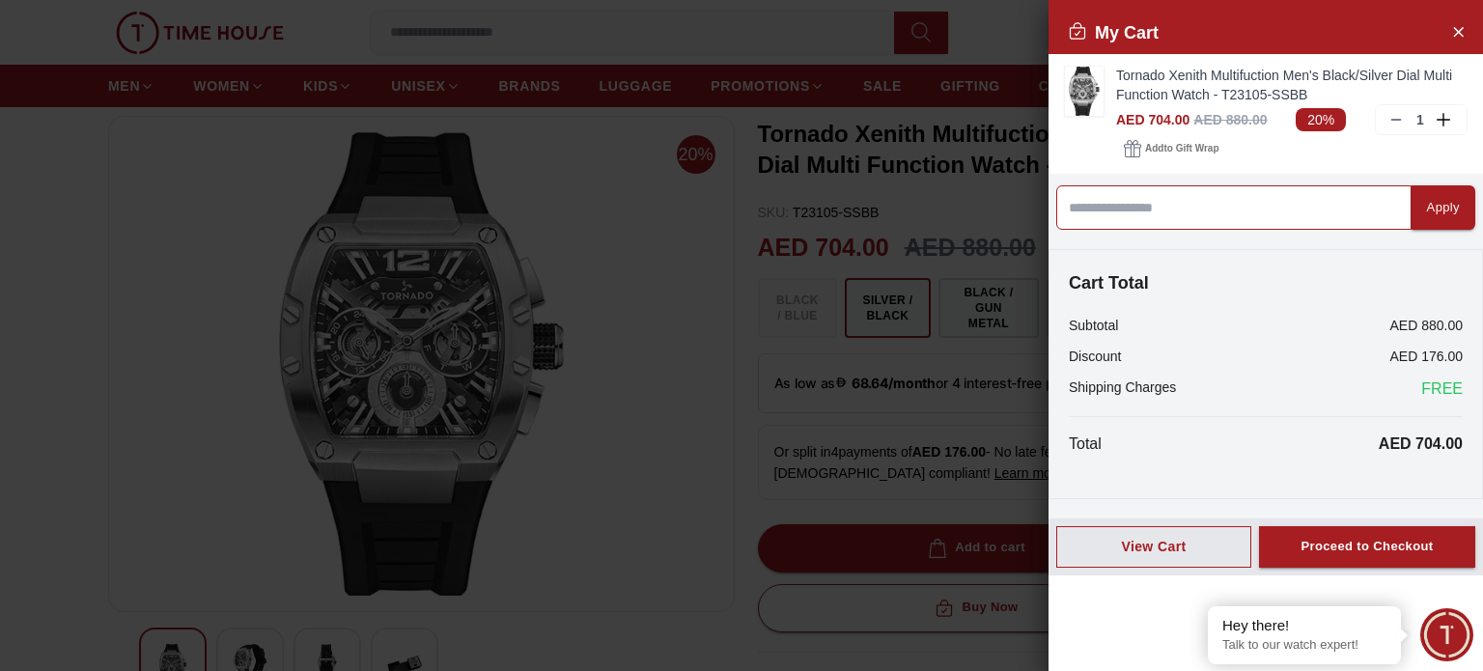
click at [1228, 219] on input at bounding box center [1233, 207] width 355 height 44
type input "******"
click at [1447, 220] on button "Apply" at bounding box center [1443, 207] width 64 height 44
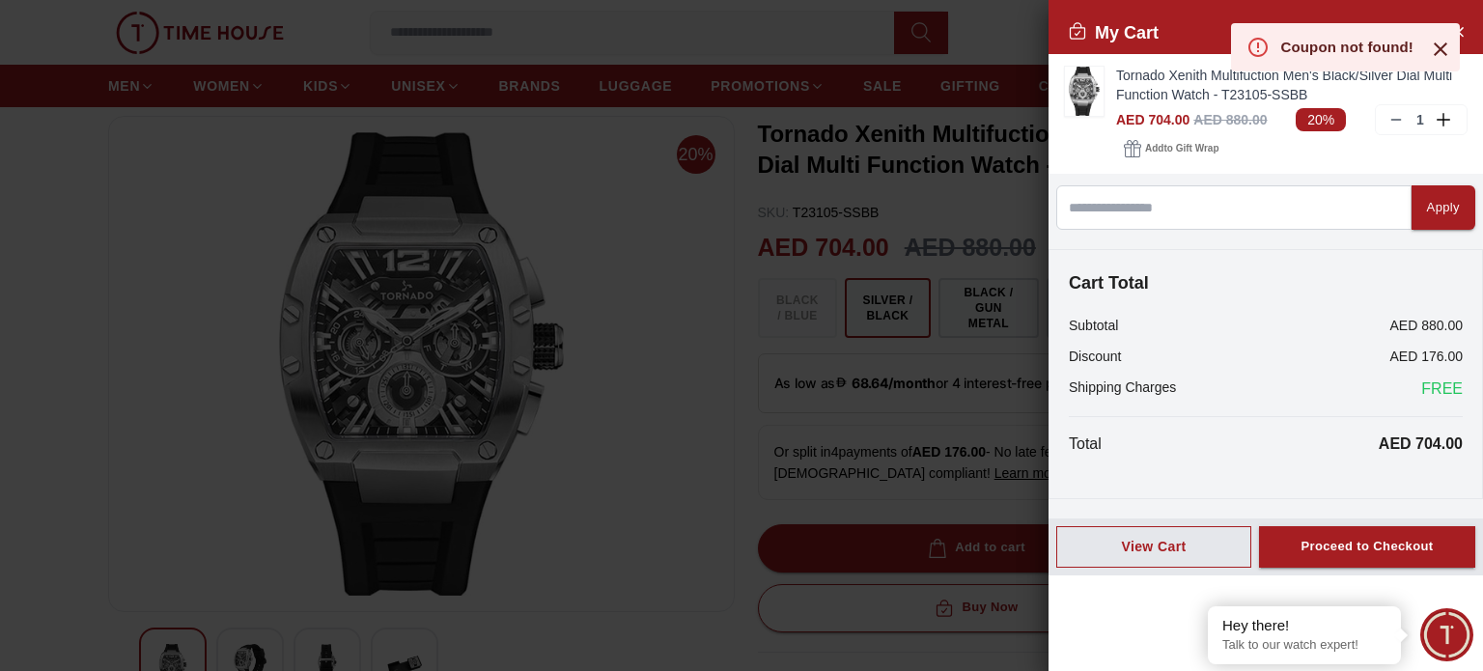
click at [1439, 47] on icon at bounding box center [1440, 49] width 14 height 14
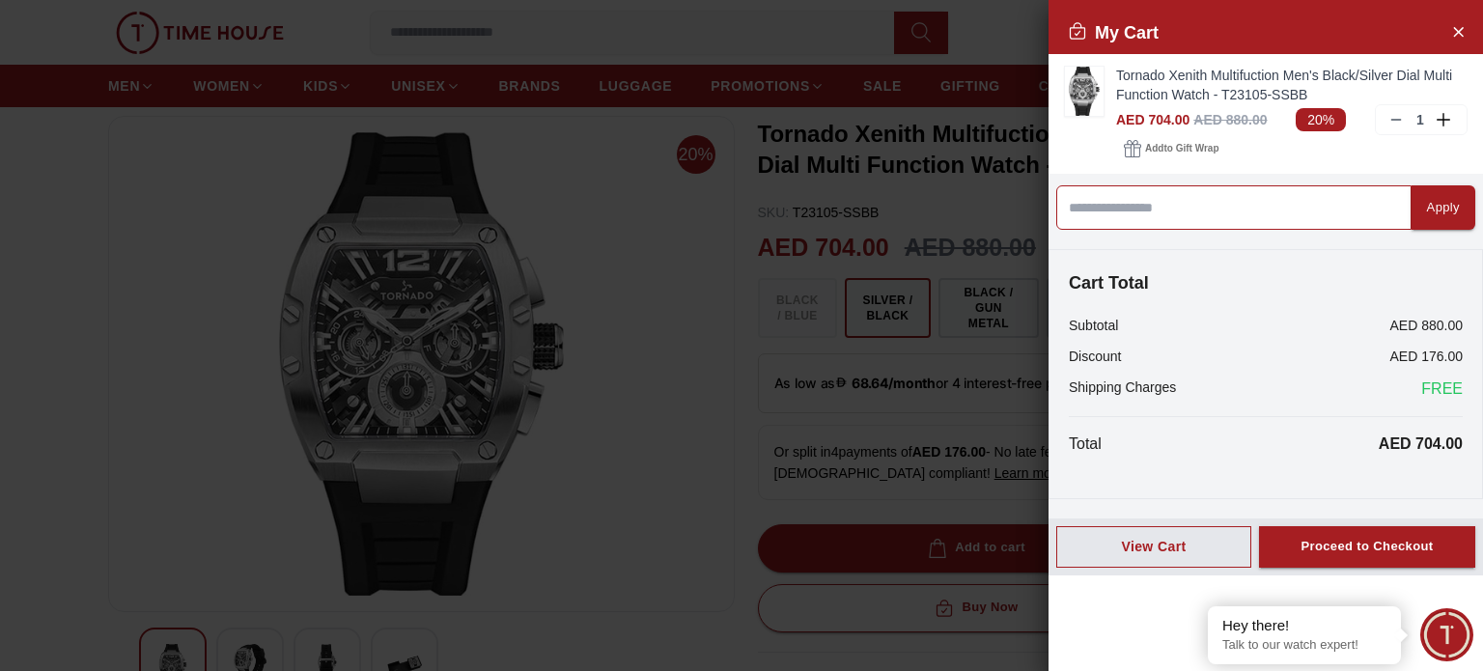
click at [1239, 216] on input at bounding box center [1233, 207] width 355 height 44
type input "*****"
click at [1432, 219] on button "Apply" at bounding box center [1443, 207] width 64 height 44
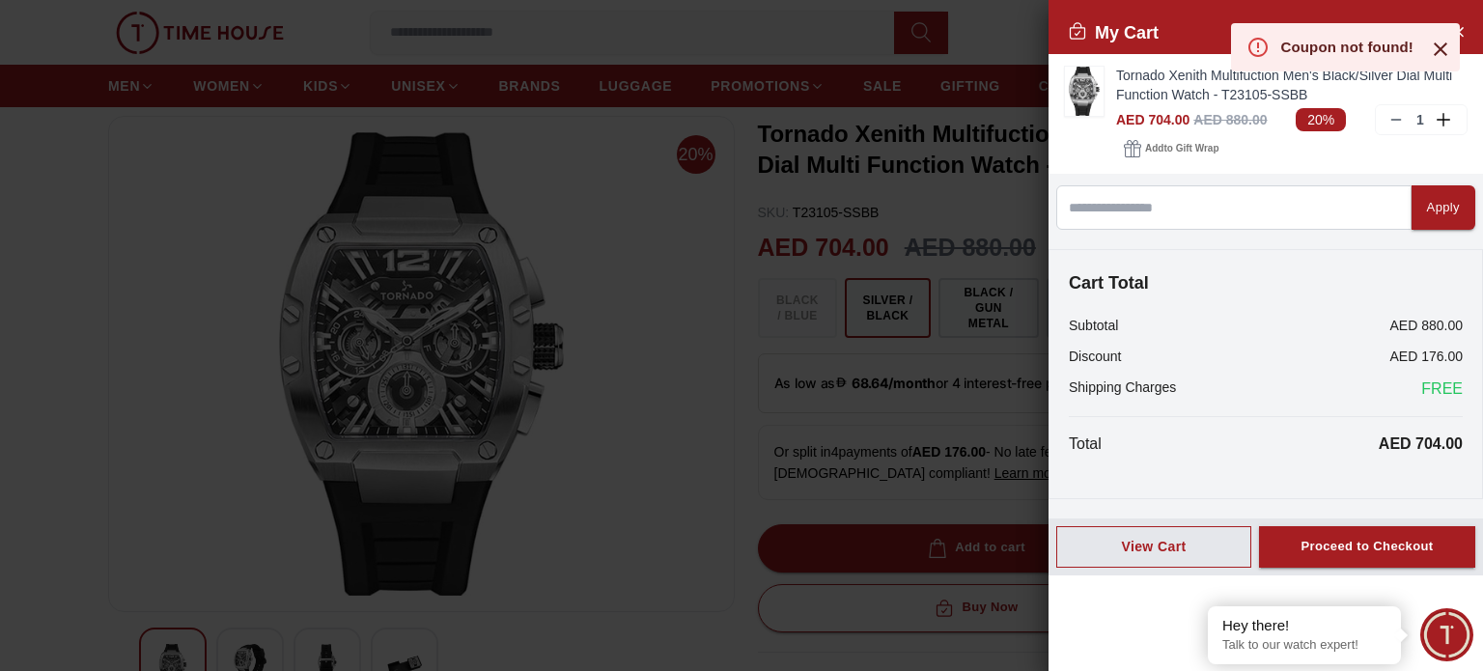
click at [816, 381] on div at bounding box center [741, 335] width 1483 height 671
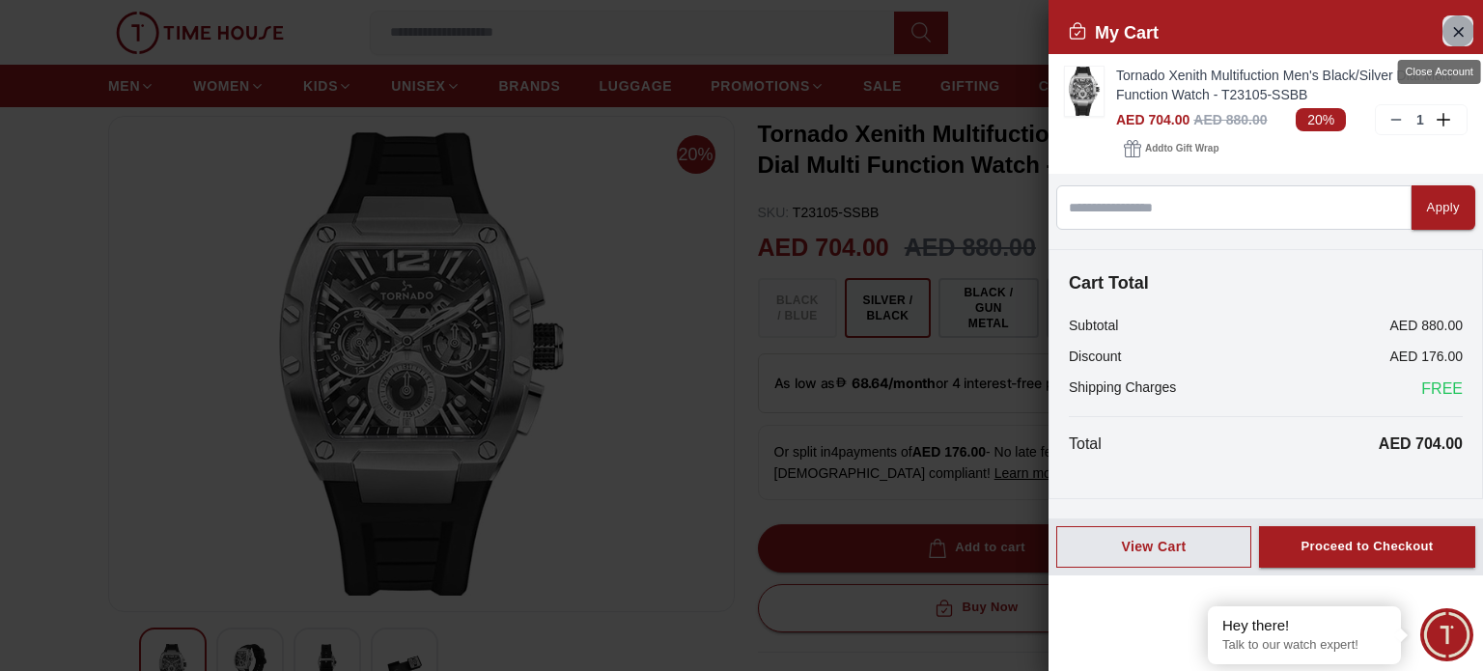
click at [1451, 25] on icon "Close Account" at bounding box center [1457, 31] width 15 height 24
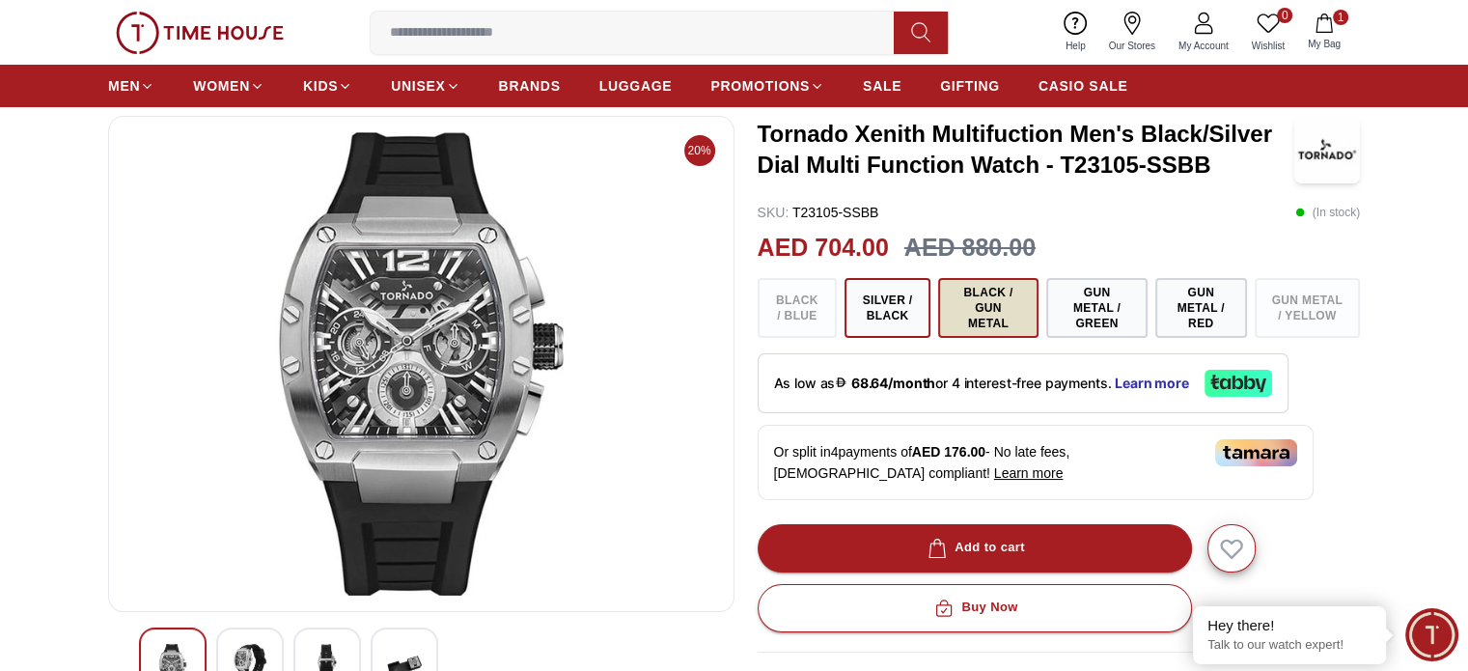
click at [1003, 300] on button "Black / Gun Metal" at bounding box center [988, 308] width 100 height 60
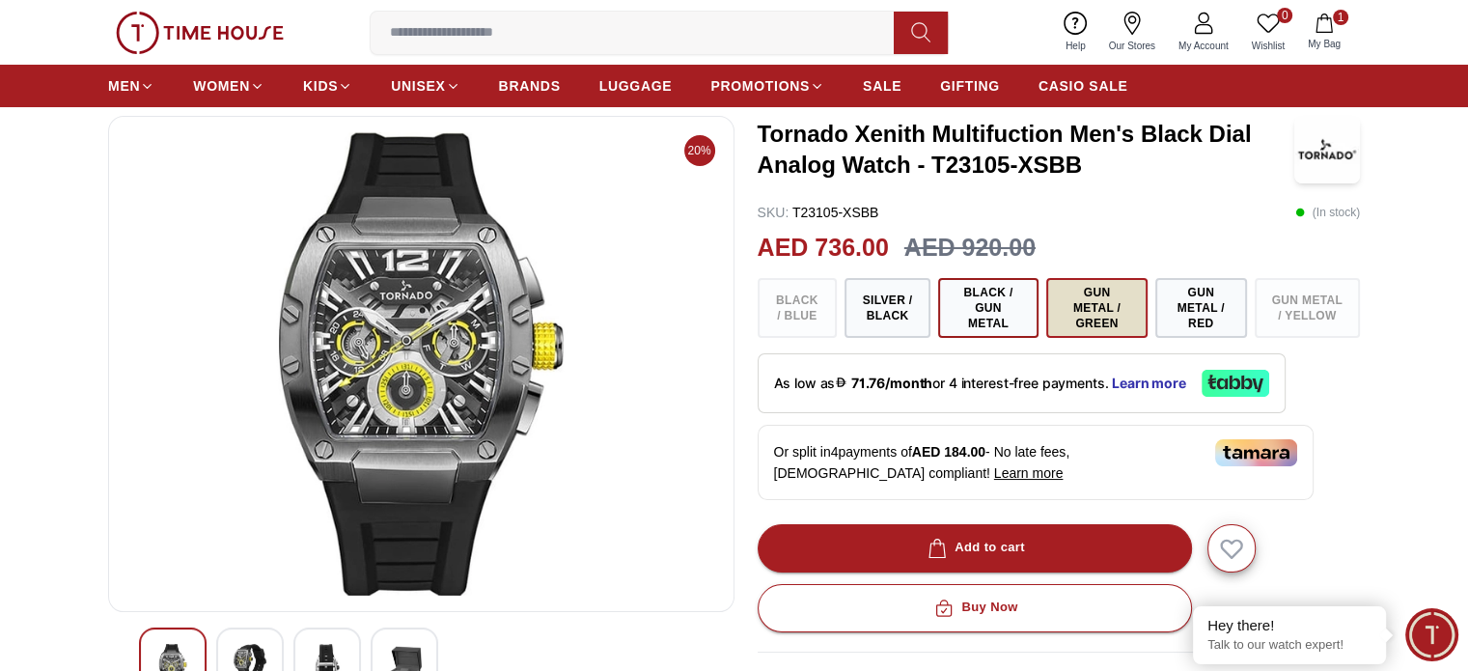
click at [1098, 294] on button "Gun Metal / Green" at bounding box center [1096, 308] width 101 height 60
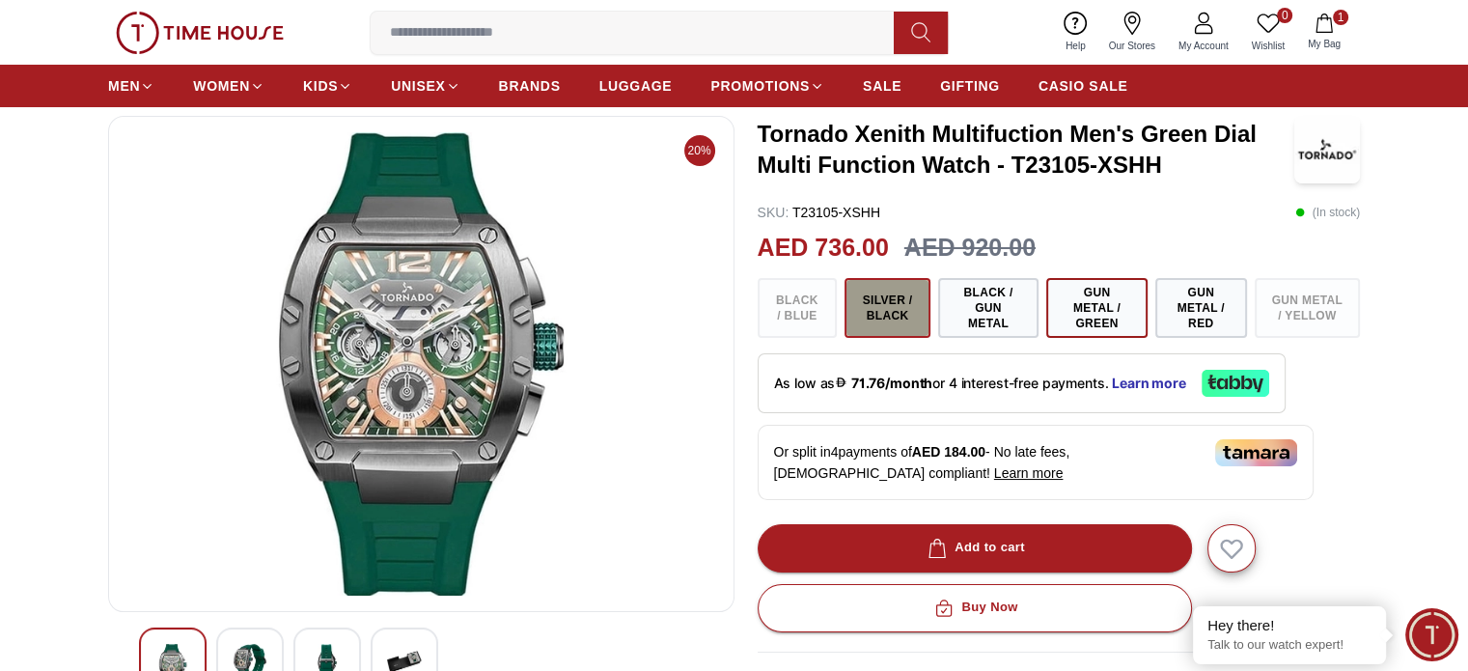
click at [882, 308] on button "Silver / Black" at bounding box center [887, 308] width 85 height 60
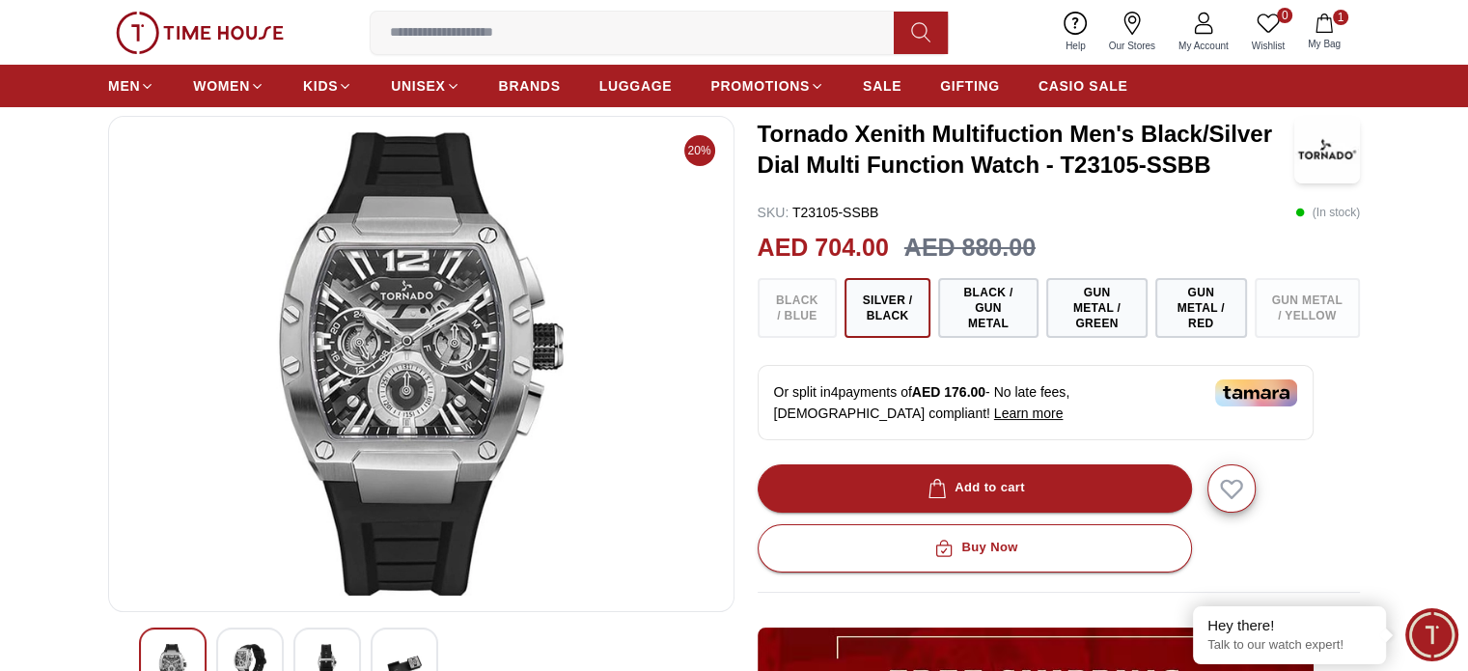
click at [147, 21] on img at bounding box center [200, 33] width 168 height 42
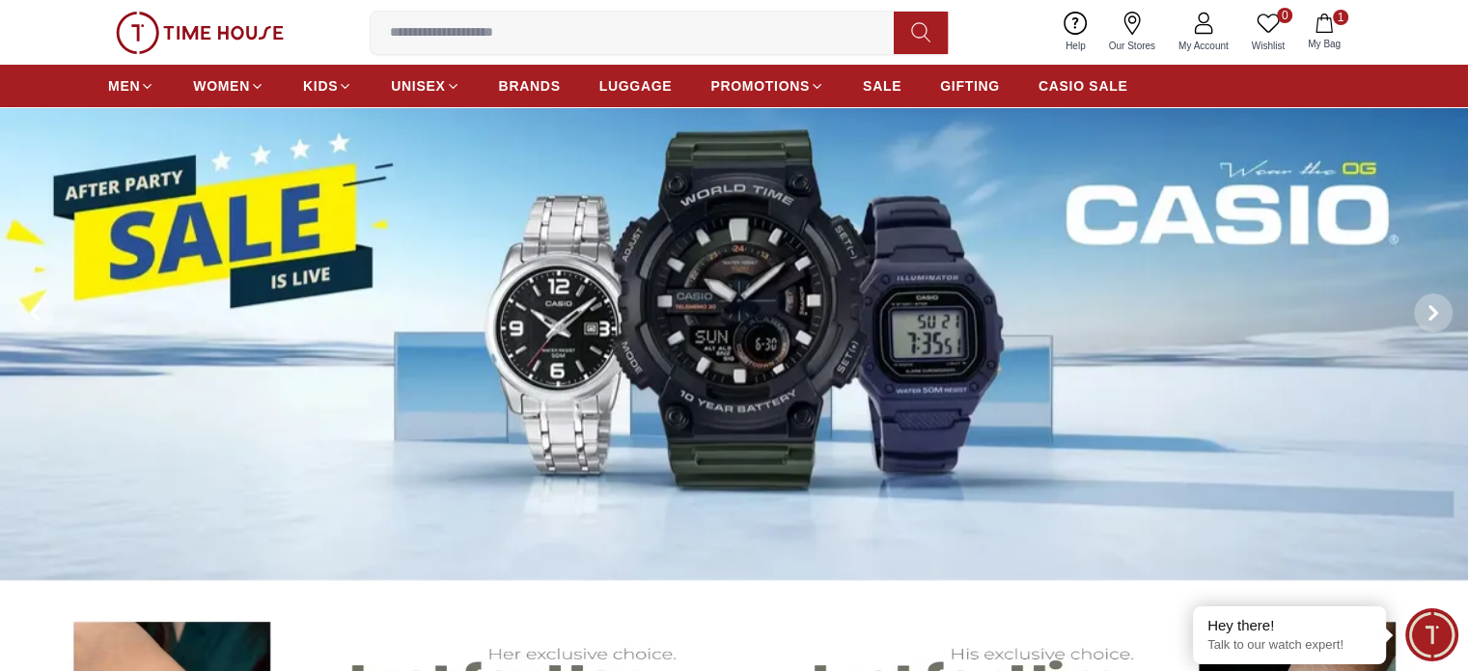
click at [487, 24] on input at bounding box center [640, 33] width 539 height 39
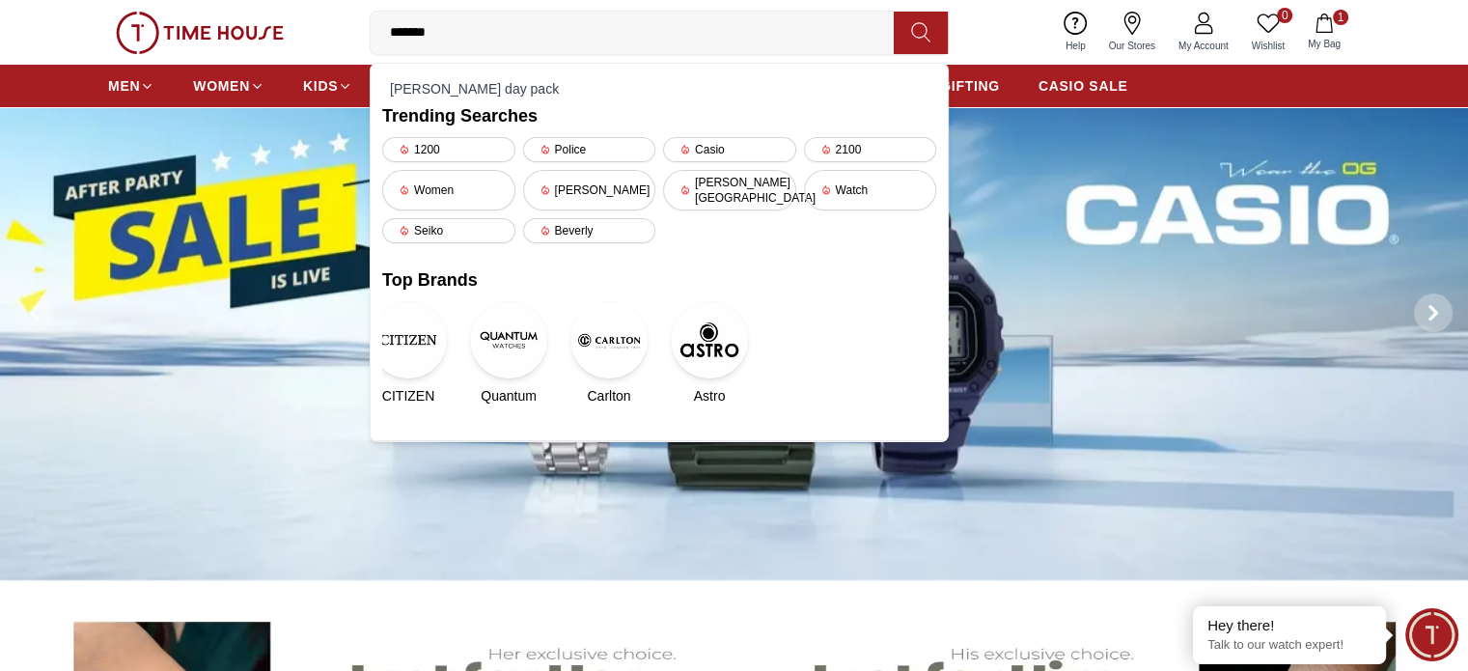
type input "********"
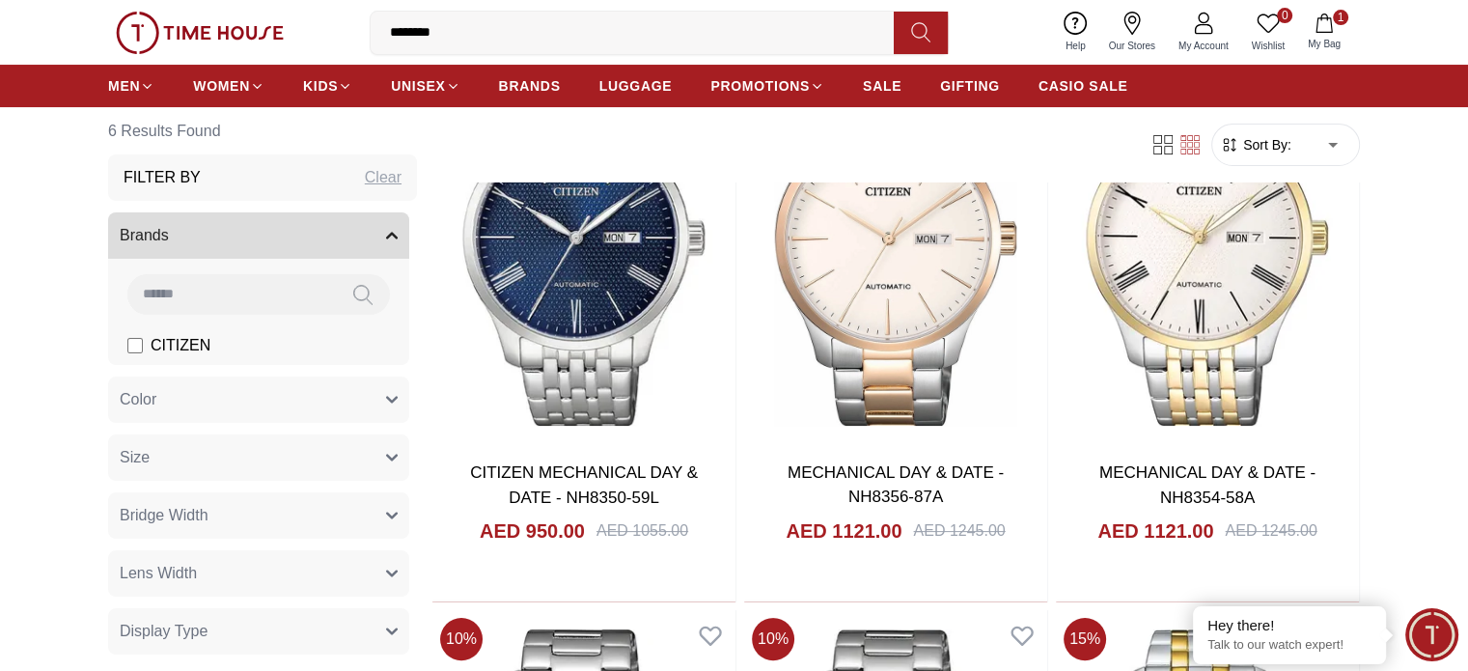
scroll to position [193, 0]
